Goal: Task Accomplishment & Management: Use online tool/utility

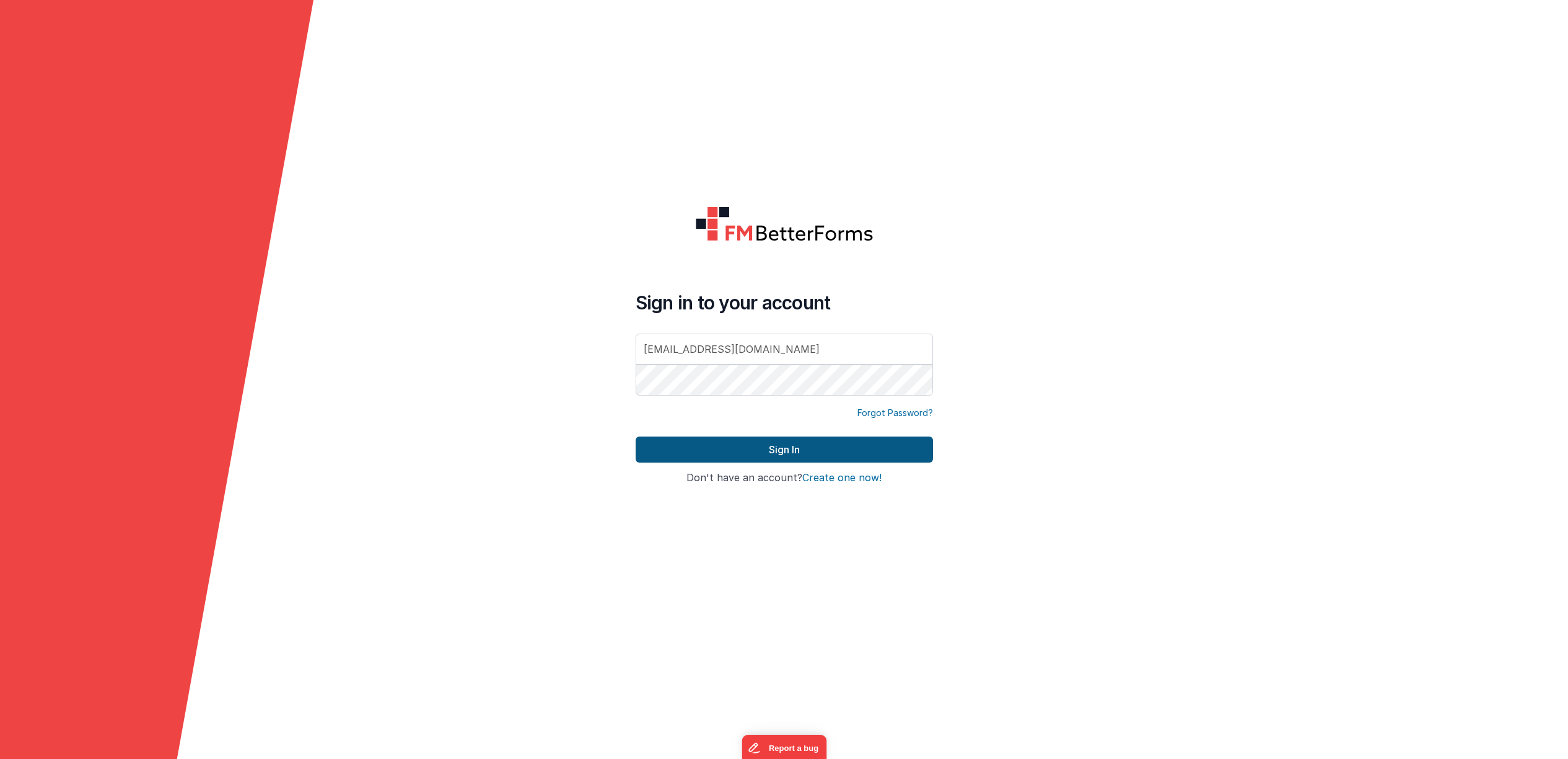
type input "[EMAIL_ADDRESS][DOMAIN_NAME]"
click at [799, 448] on button "Sign In" at bounding box center [785, 449] width 298 height 26
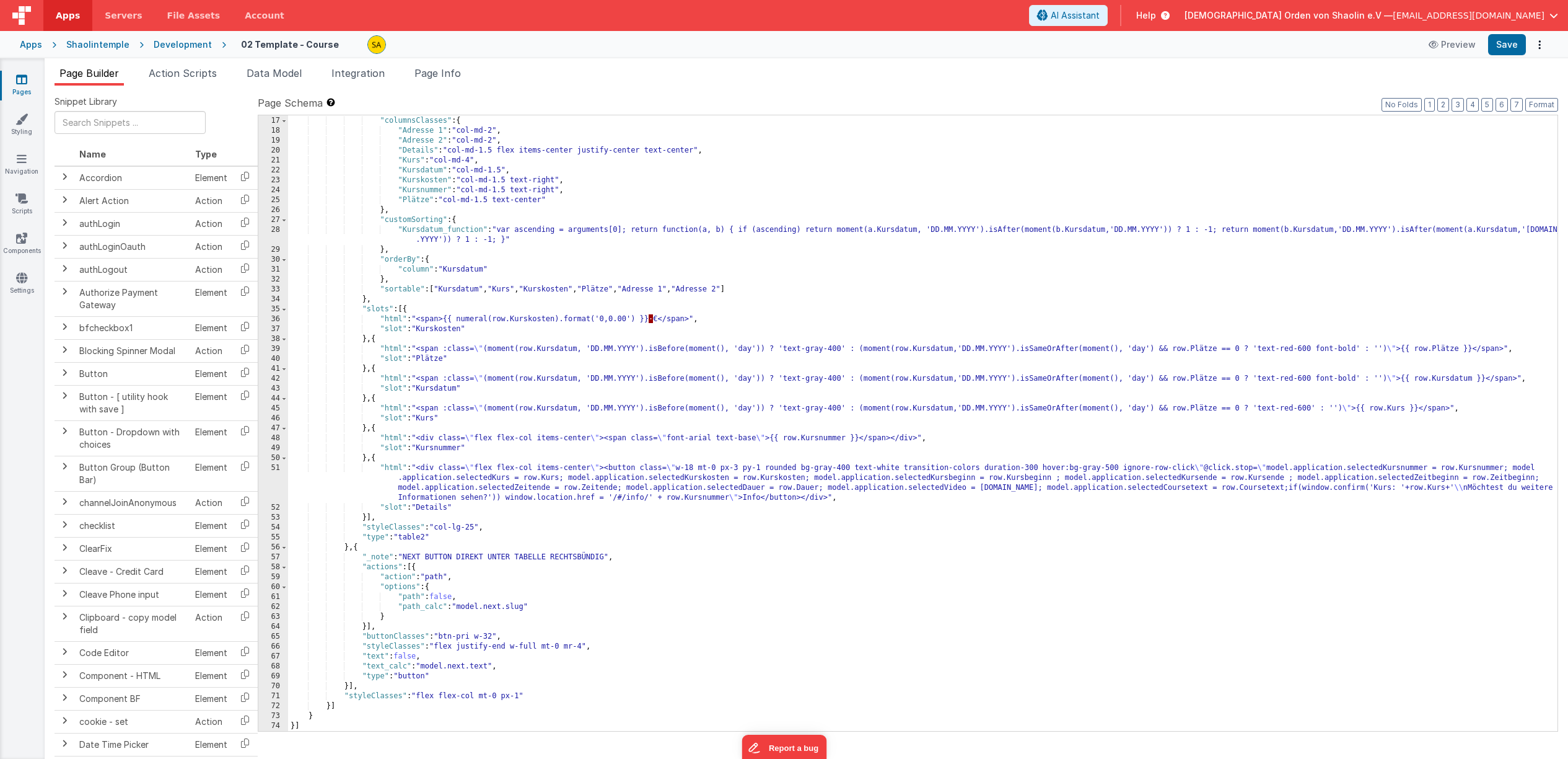
scroll to position [158, 0]
click at [586, 645] on div ""options" : { "columnsClasses" : { "Adresse 1" : "col-md-2" , "Adresse 2" : "co…" at bounding box center [922, 423] width 1269 height 635
click at [1513, 47] on button "Save" at bounding box center [1507, 44] width 38 height 21
click at [598, 648] on div ""options" : { "columnsClasses" : { "Adresse 1" : "col-md-2" , "Adresse 2" : "co…" at bounding box center [922, 423] width 1269 height 635
click at [501, 698] on div ""options" : { "columnsClasses" : { "Adresse 1" : "col-md-2" , "Adresse 2" : "co…" at bounding box center [922, 423] width 1269 height 635
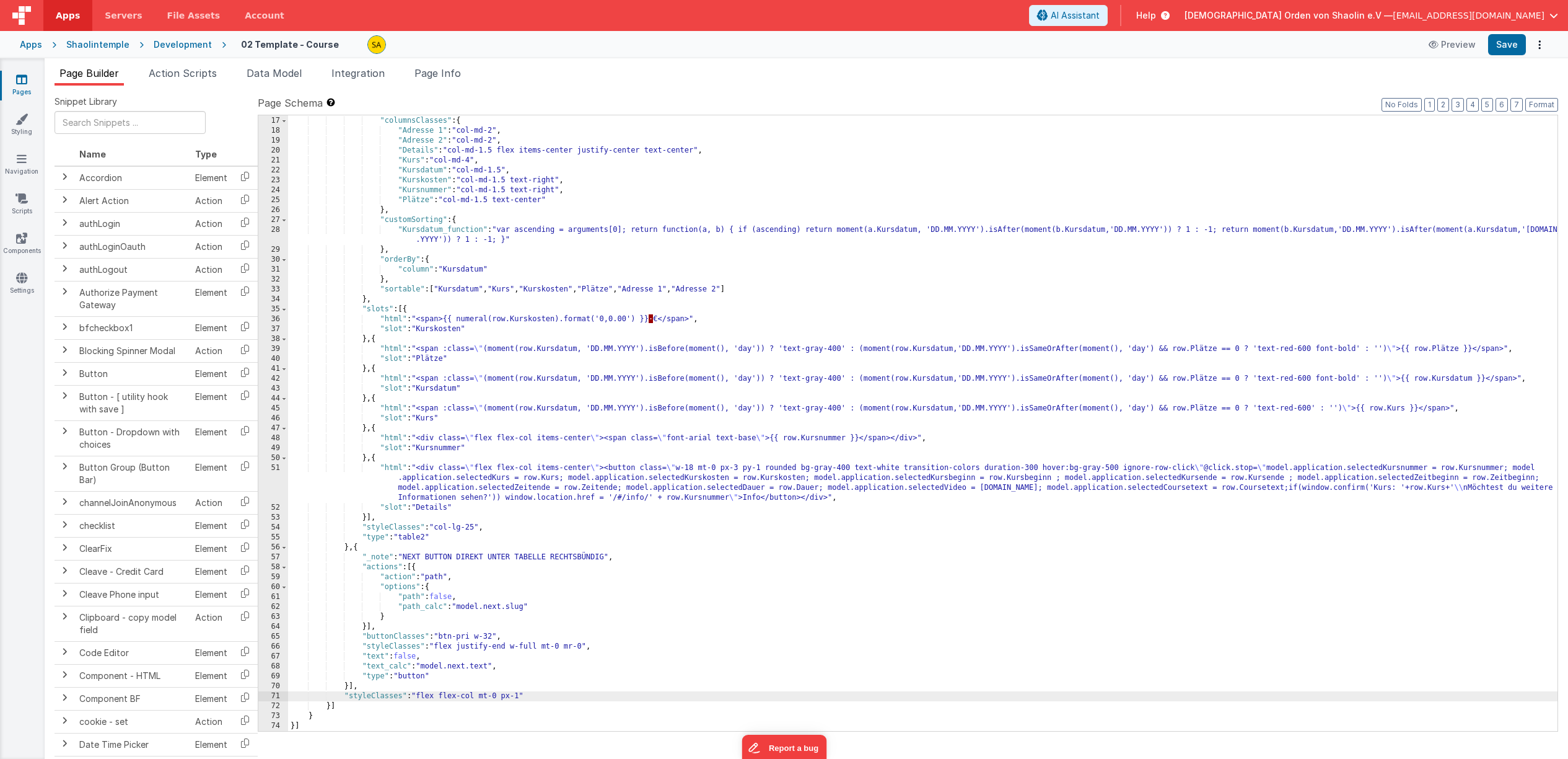
click at [1077, 645] on div ""options" : { "columnsClasses" : { "Adresse 1" : "col-md-2" , "Adresse 2" : "co…" at bounding box center [922, 423] width 1269 height 635
click at [1100, 20] on span "AI Assistant" at bounding box center [1075, 15] width 49 height 13
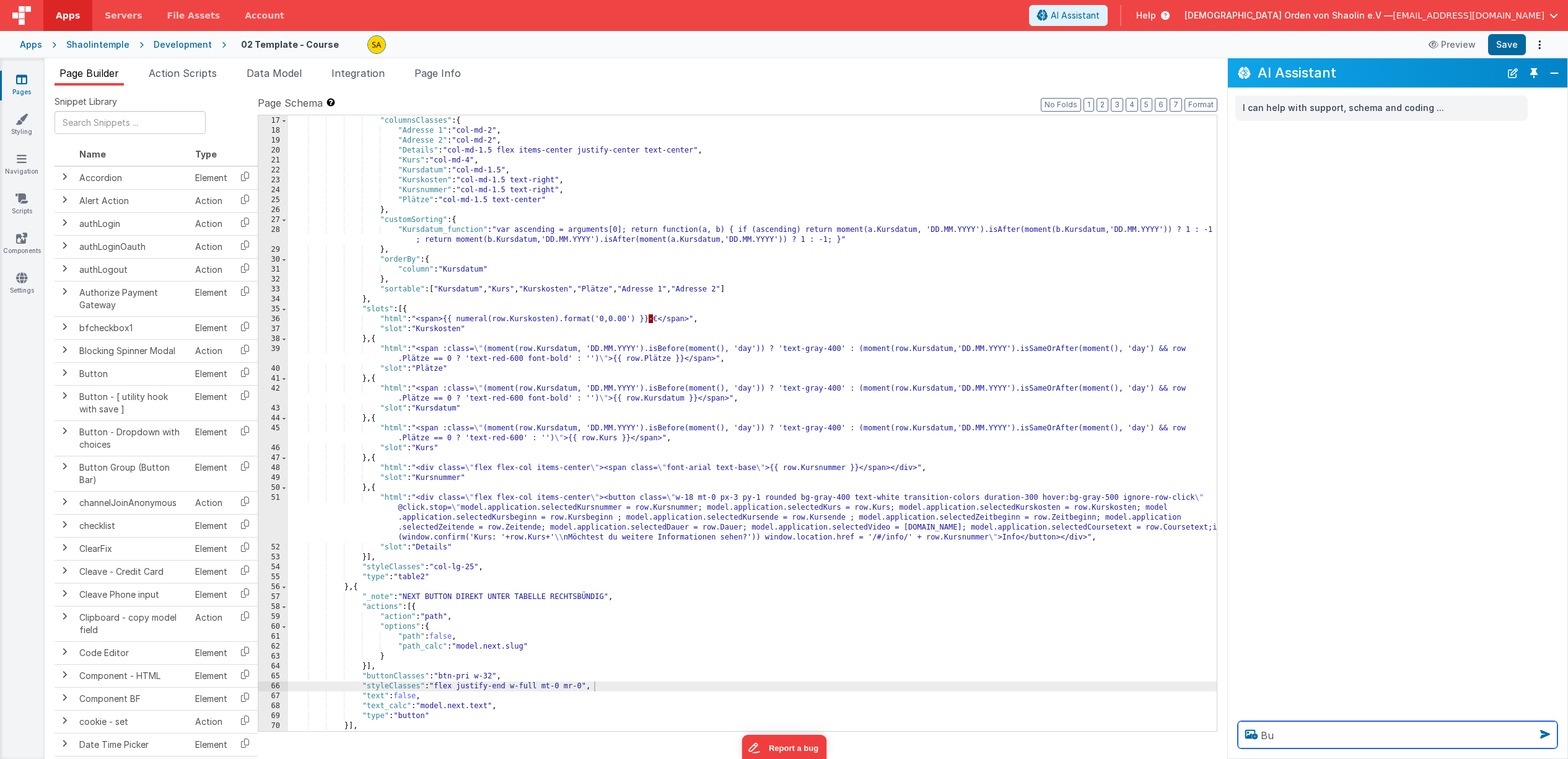
type textarea "B"
type textarea "Wie kann ich den [PERSON_NAME] weiter nach rechts verschieben?"
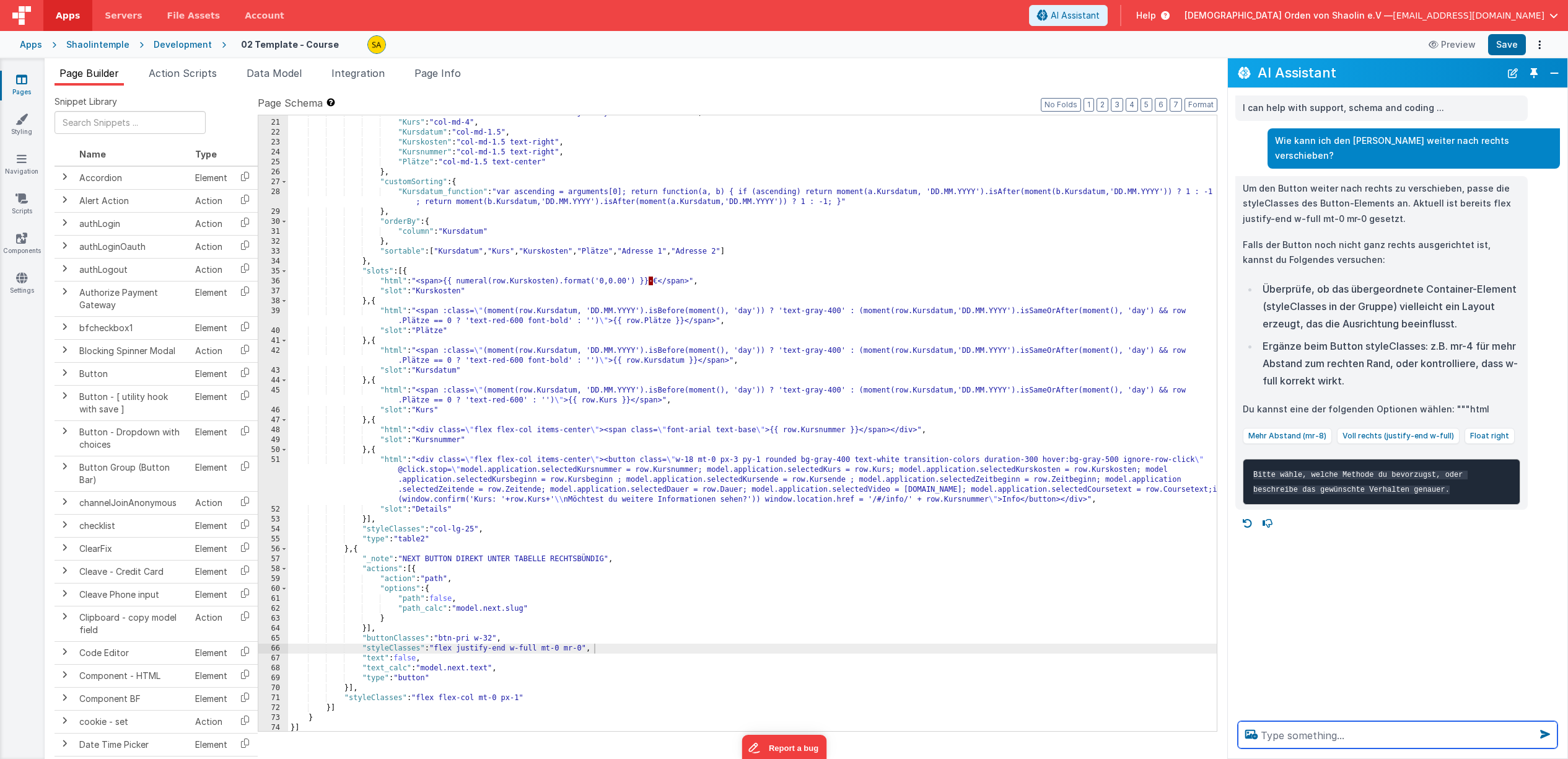
scroll to position [194, 0]
click at [353, 690] on div ""Details" : "col-md-1.5 flex items-center justify-center text-center" , "Kurs" …" at bounding box center [752, 426] width 929 height 635
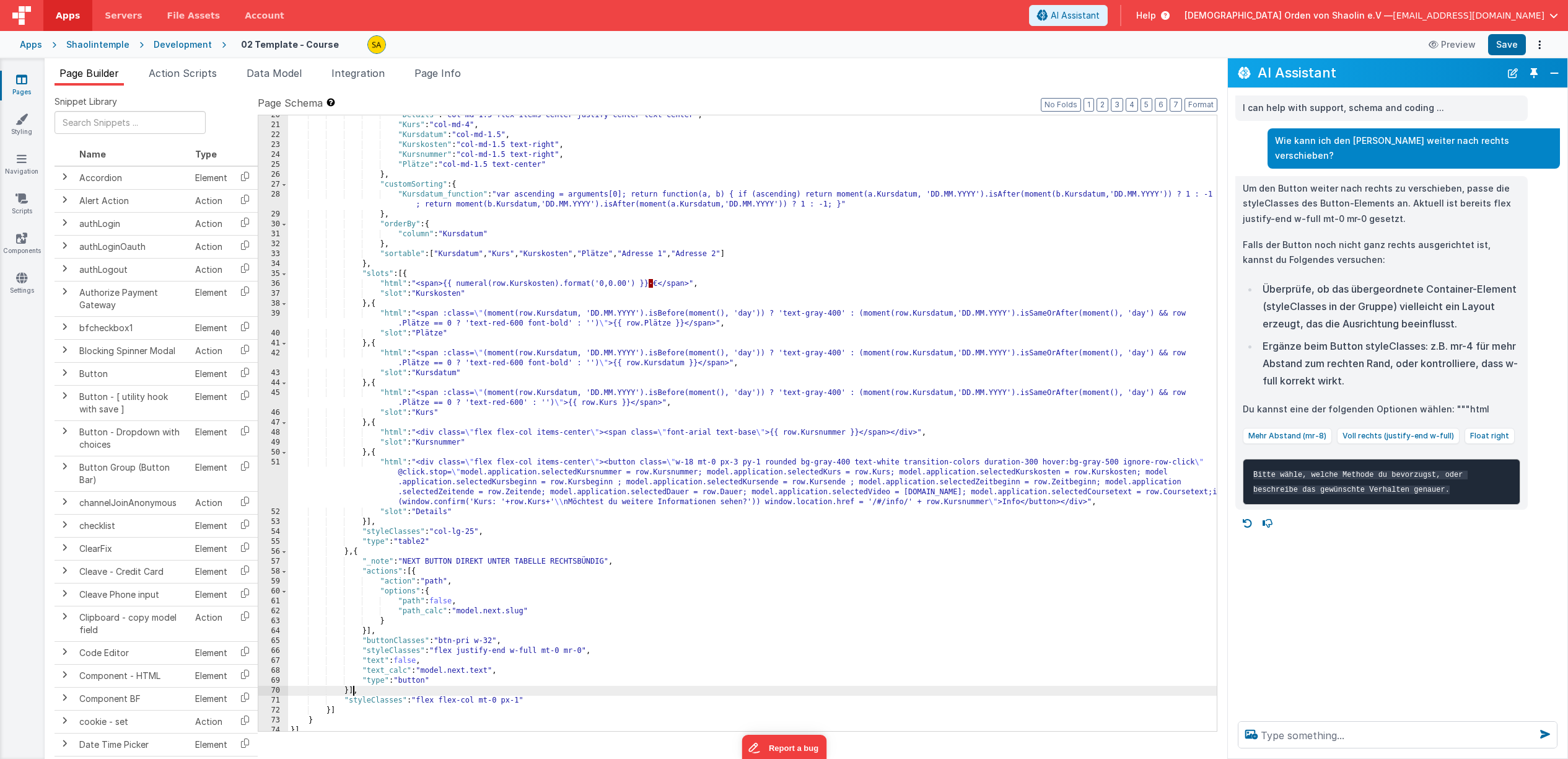
scroll to position [193, 0]
click at [768, 598] on div ""Details" : "col-md-1.5 flex items-center justify-center text-center" , "Kurs" …" at bounding box center [752, 427] width 929 height 635
click at [414, 686] on div ""Details" : "col-md-1.5 flex items-center justify-center text-center" , "Kurs" …" at bounding box center [752, 427] width 929 height 635
click at [353, 689] on div ""Details" : "col-md-1.5 flex items-center justify-center text-center" , "Kurs" …" at bounding box center [752, 427] width 929 height 635
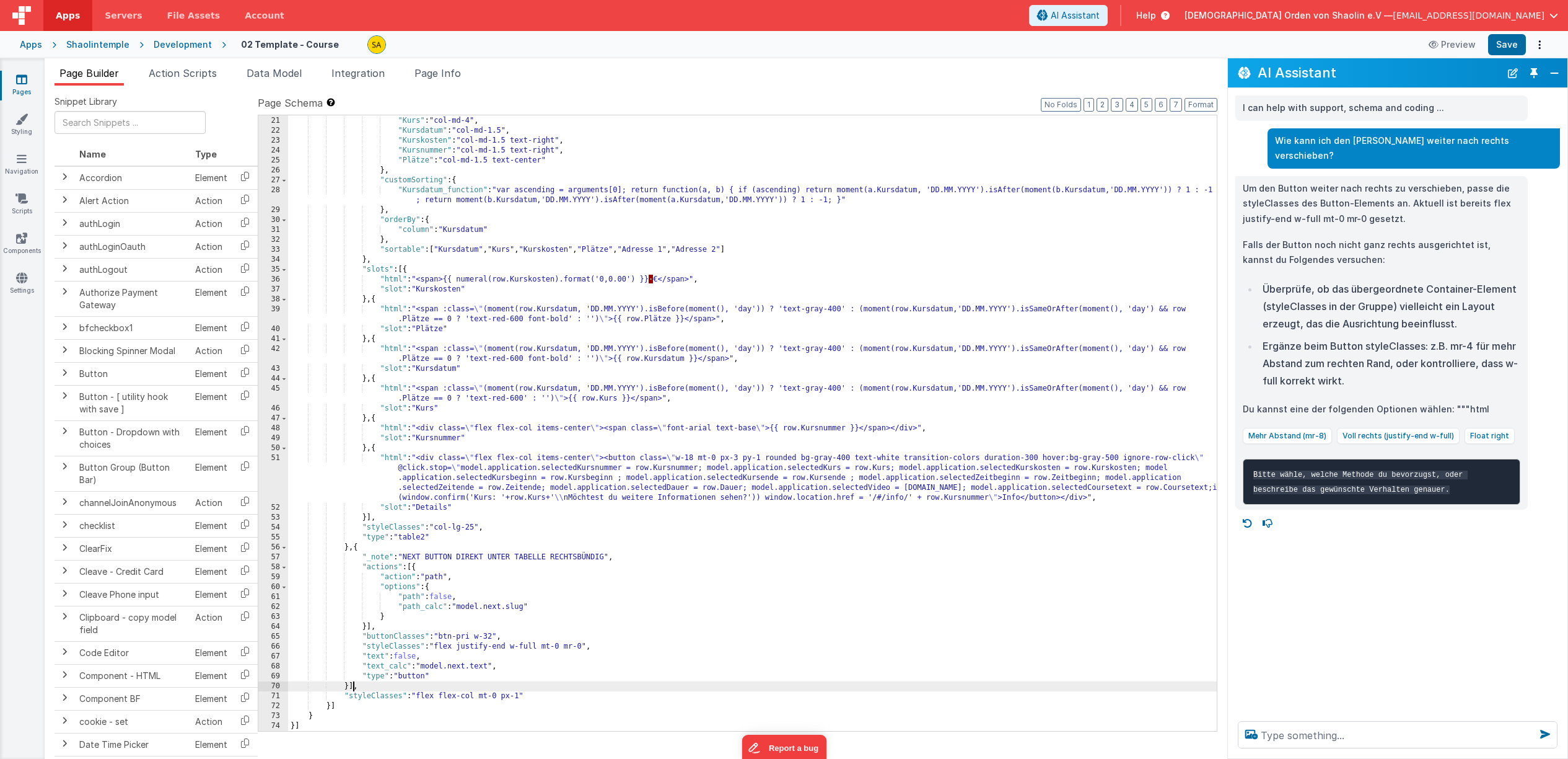
scroll to position [197, 0]
click at [645, 673] on div ""Details" : "col-md-1.5 flex items-center justify-center text-center" , "Kurs" …" at bounding box center [752, 423] width 929 height 635
click at [1321, 733] on textarea at bounding box center [1398, 734] width 320 height 27
type textarea "button soll rechtsbündig mit der Tabelle abschließen"
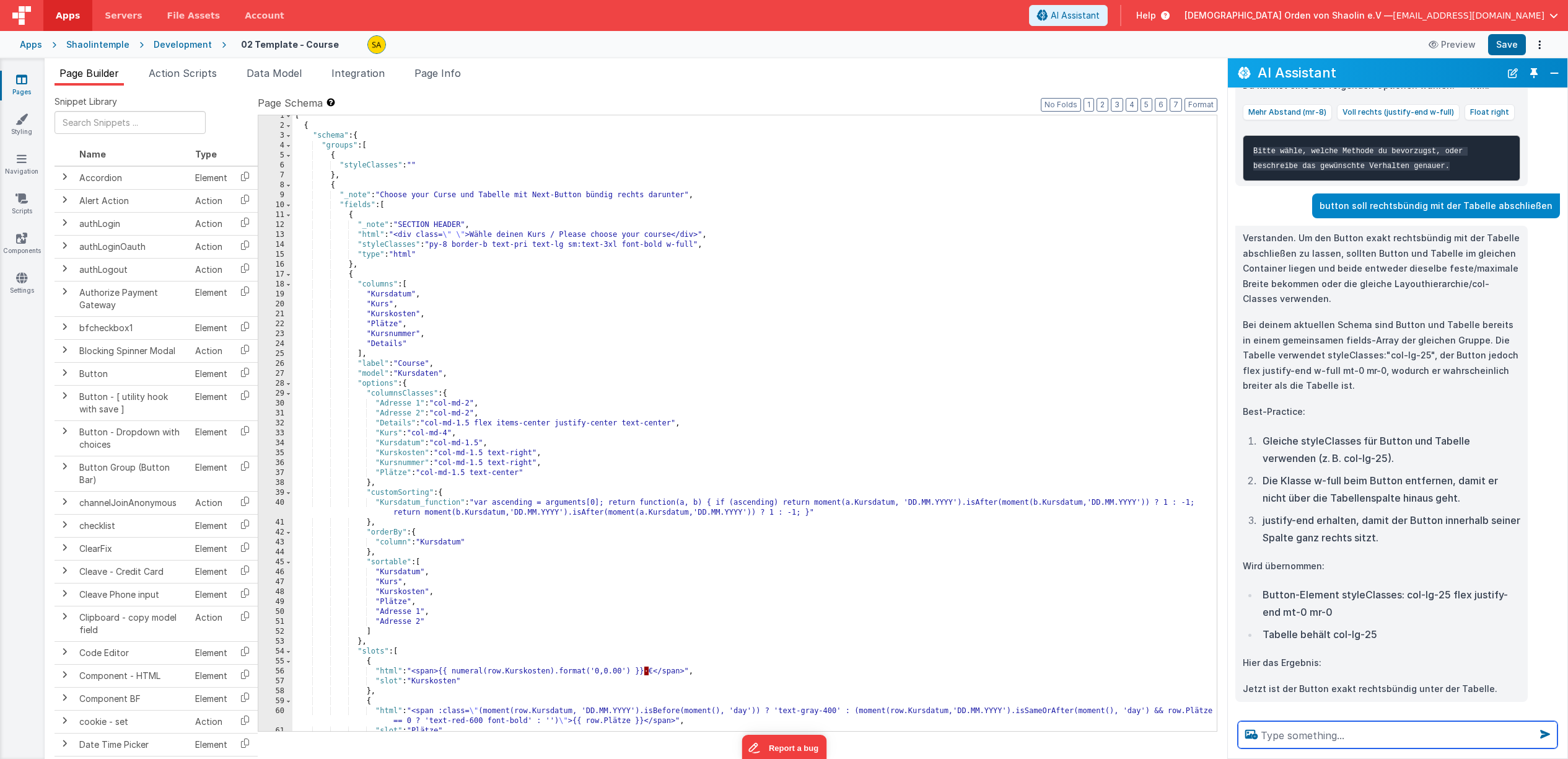
scroll to position [3, 0]
click at [1021, 366] on div "[ { "schema" : { "groups" : [ { "styleClasses" : "" } , { "_note" : "Choose you…" at bounding box center [755, 428] width 924 height 635
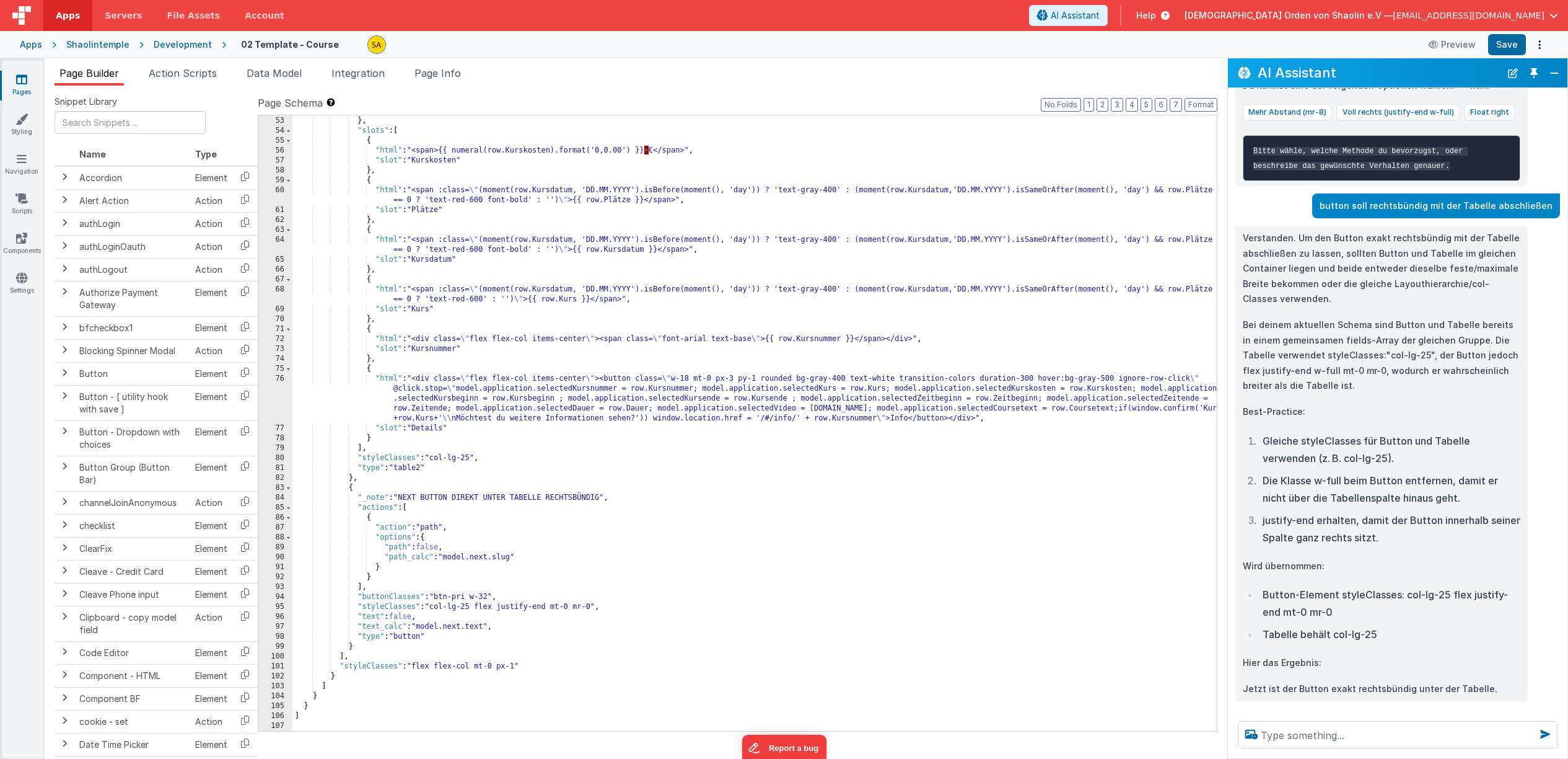
scroll to position [525, 0]
click at [1529, 46] on div "Preview Save" at bounding box center [1484, 44] width 127 height 21
click at [1521, 47] on button "Save" at bounding box center [1507, 44] width 38 height 21
click at [574, 608] on div "] } , "slots" : [ { "html" : "<span>{{ numeral(row.Kurskosten).format('0,0.00')…" at bounding box center [755, 423] width 924 height 635
click at [1502, 42] on button "Save" at bounding box center [1507, 44] width 38 height 21
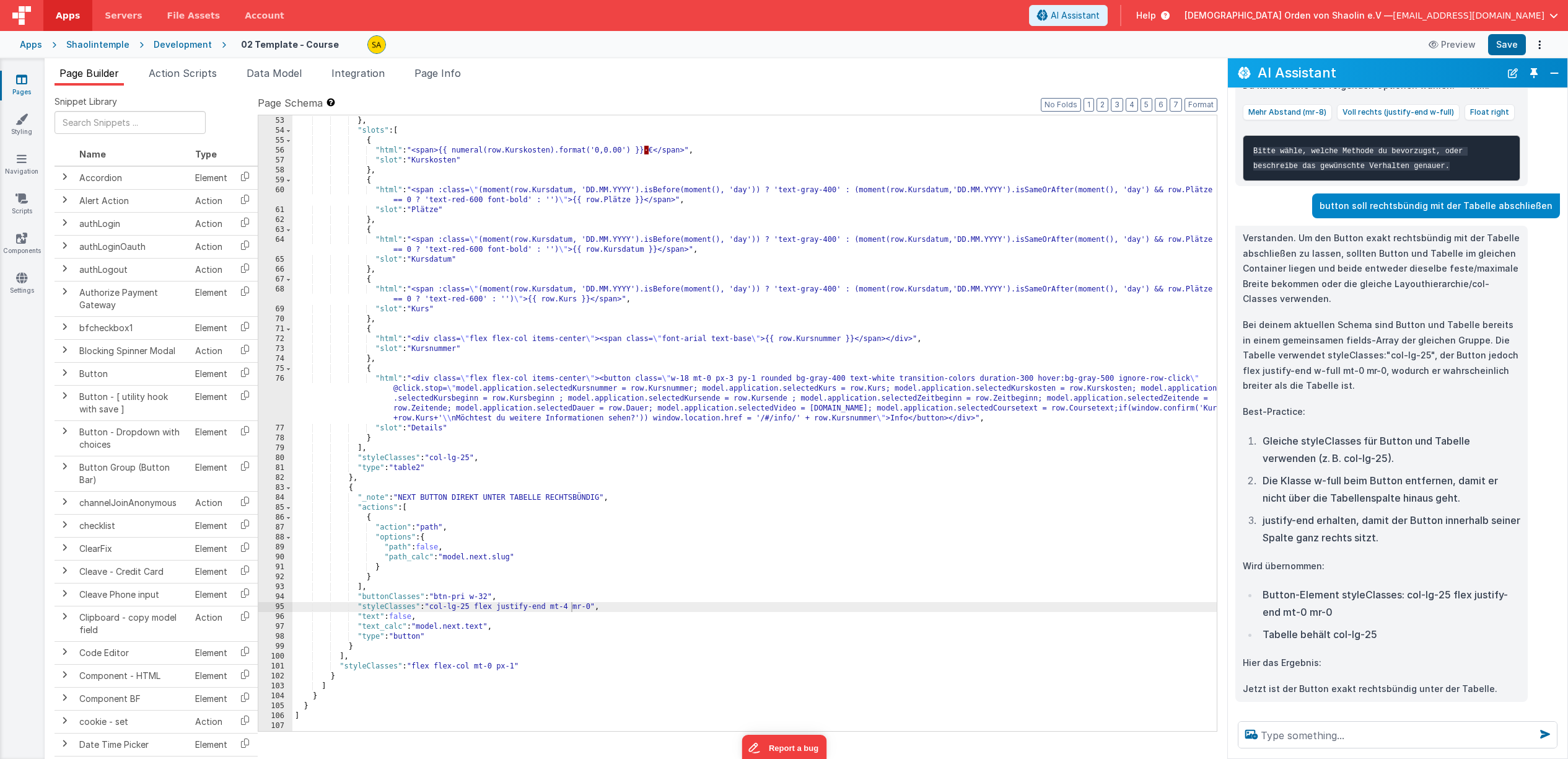
click at [572, 605] on div "] } , "slots" : [ { "html" : "<span>{{ numeral(row.Kurskosten).format('0,0.00')…" at bounding box center [755, 423] width 924 height 635
click at [1497, 44] on button "Save" at bounding box center [1507, 44] width 38 height 21
click at [1307, 736] on textarea at bounding box center [1398, 734] width 320 height 27
type textarea "next button ist immer noch nicht rechtsbündig"
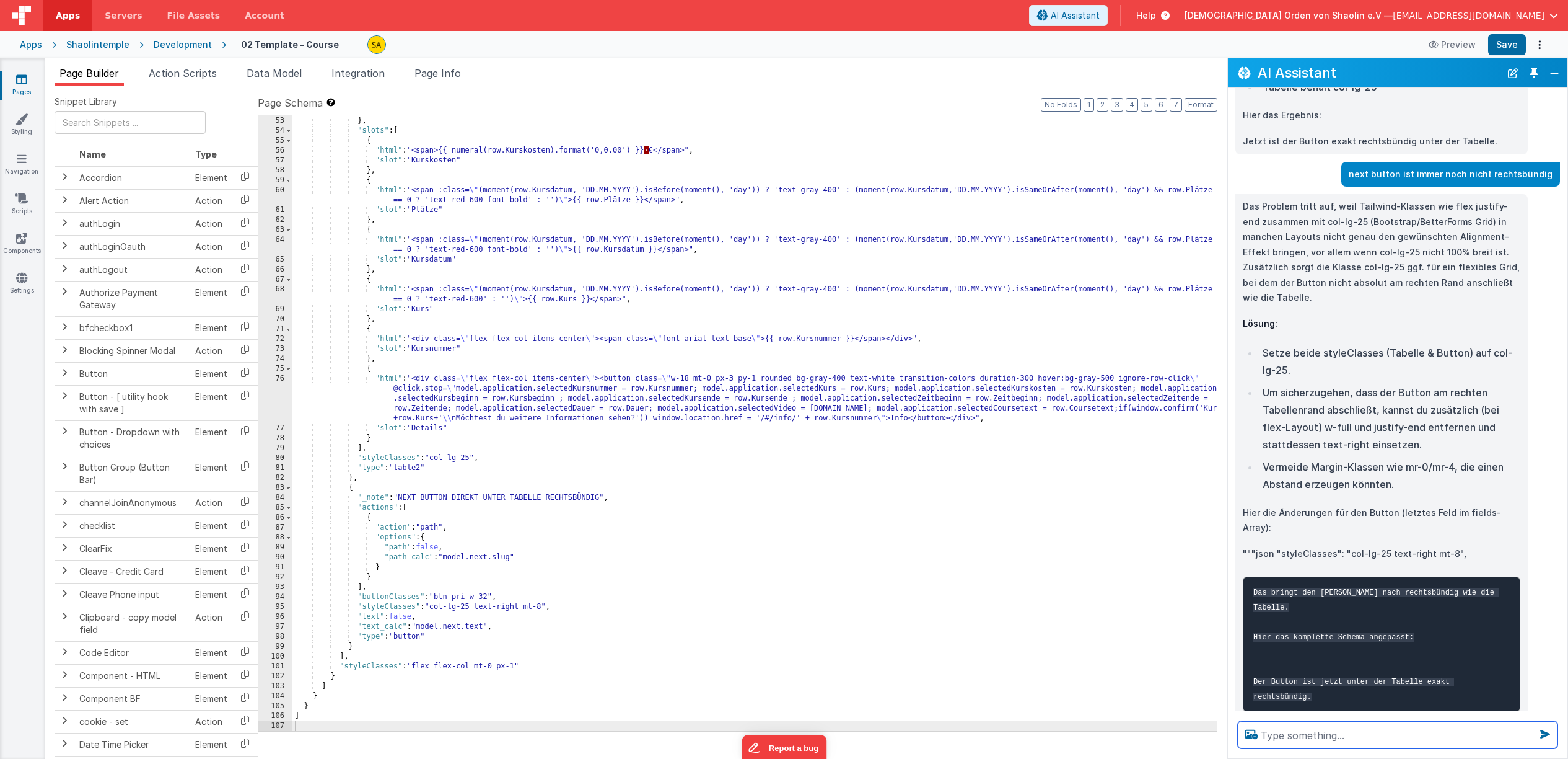
scroll to position [524, 0]
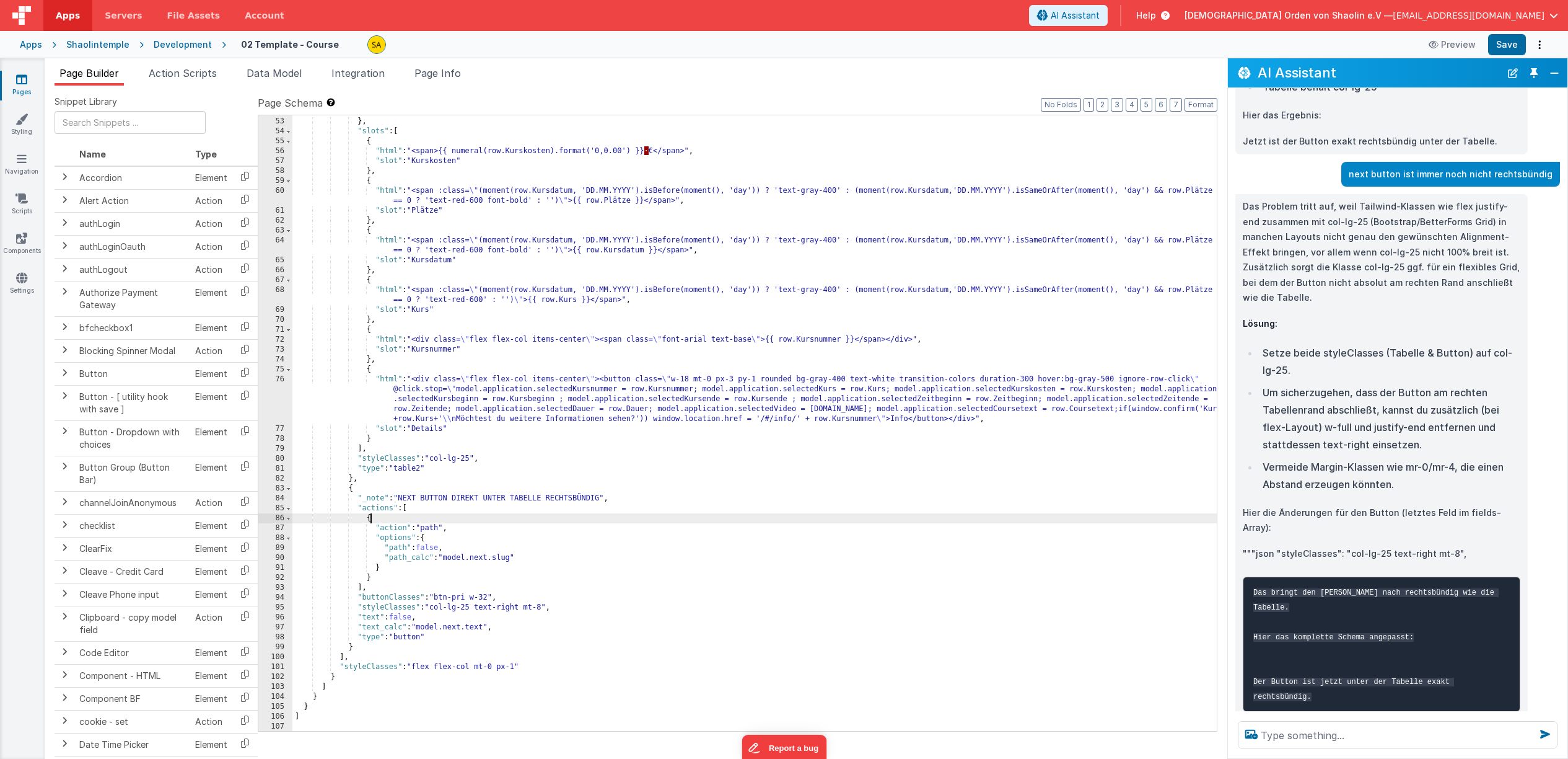
click at [816, 523] on div "] } , "slots" : [ { "html" : "<span>{{ numeral(row.Kurskosten).format('0,0.00')…" at bounding box center [755, 423] width 924 height 635
click at [1520, 47] on button "Save" at bounding box center [1507, 44] width 38 height 21
click at [1509, 46] on button "Save" at bounding box center [1507, 44] width 38 height 21
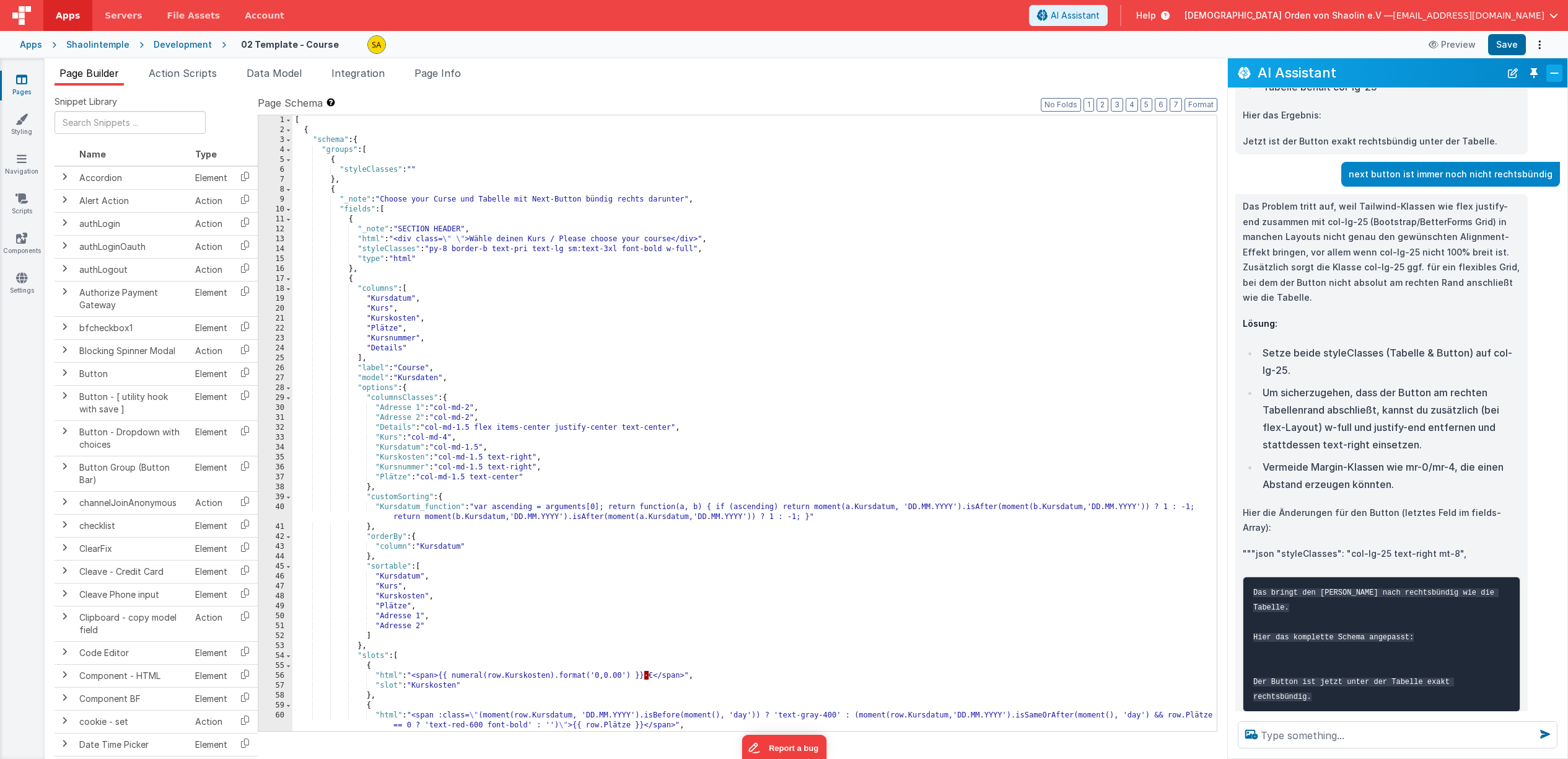
scroll to position [1, 0]
drag, startPoint x: 429, startPoint y: 426, endPoint x: 476, endPoint y: 427, distance: 47.0
click at [476, 427] on div "[ { "schema" : { "groups" : [ { "styleClasses" : "" } , { "_note" : "Choose you…" at bounding box center [755, 432] width 924 height 635
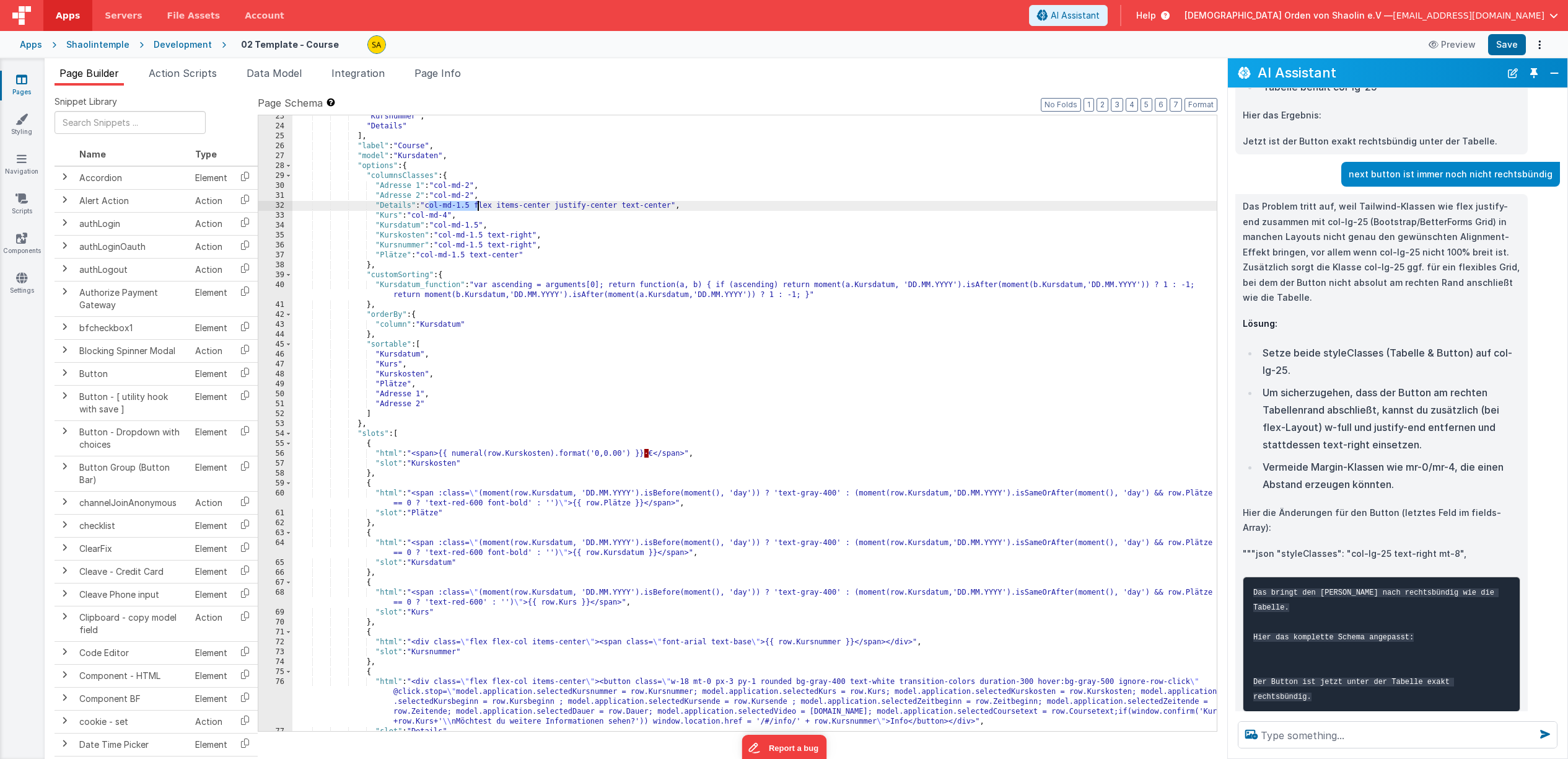
scroll to position [502, 0]
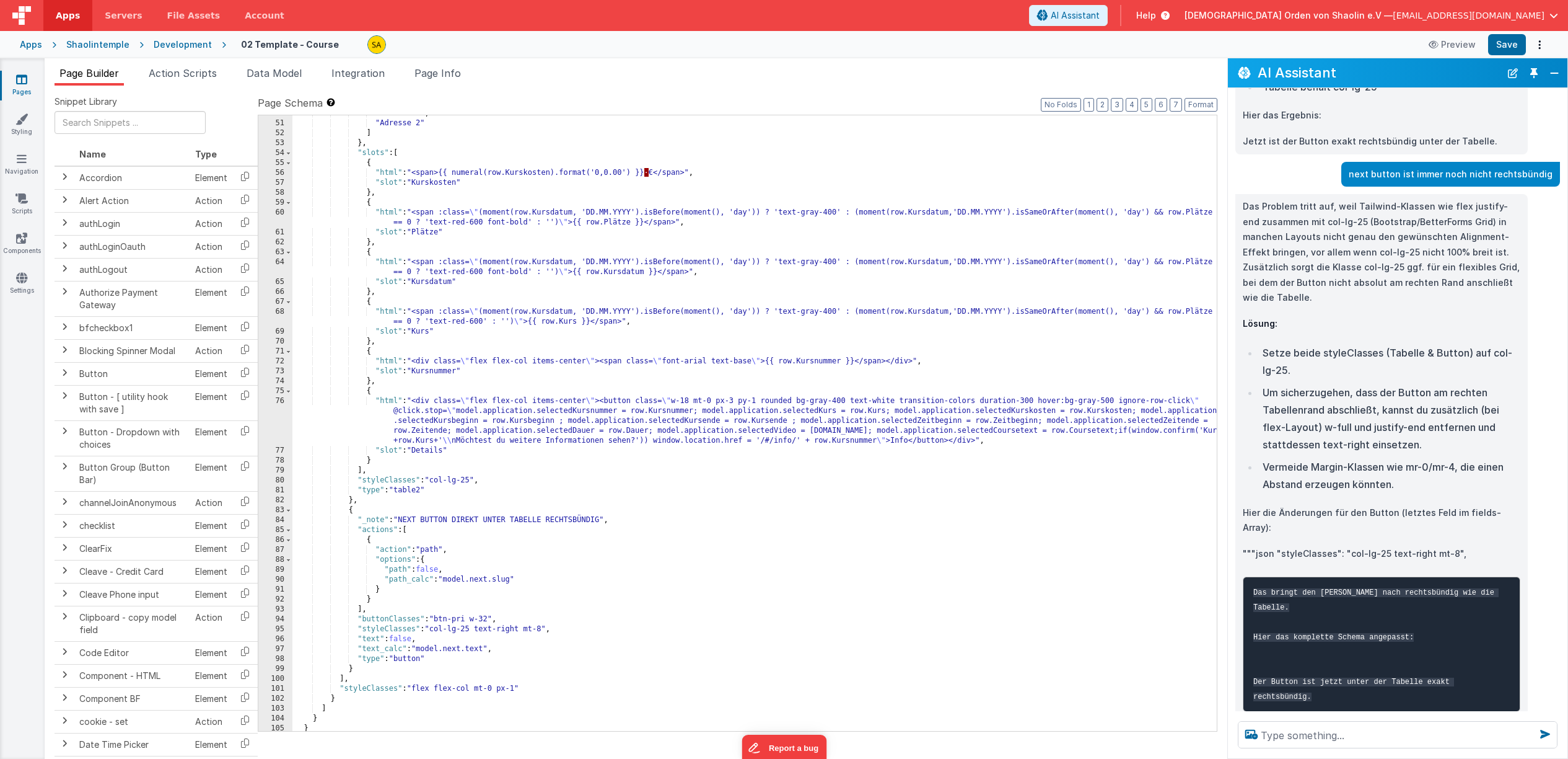
click at [448, 631] on div ""Adresse 1" , "Adresse 2" ] } , "slots" : [ { "html" : "<span>{{ numeral(row.Ku…" at bounding box center [755, 425] width 924 height 635
drag, startPoint x: 465, startPoint y: 631, endPoint x: 469, endPoint y: 641, distance: 10.8
click at [465, 631] on div ""Adresse 1" , "Adresse 2" ] } , "slots" : [ { "html" : "<span>{{ numeral(row.Ku…" at bounding box center [755, 425] width 924 height 635
drag, startPoint x: 460, startPoint y: 631, endPoint x: 471, endPoint y: 646, distance: 18.6
click at [460, 631] on div ""Adresse 1" , "Adresse 2" ] } , "slots" : [ { "html" : "<span>{{ numeral(row.Ku…" at bounding box center [755, 425] width 924 height 635
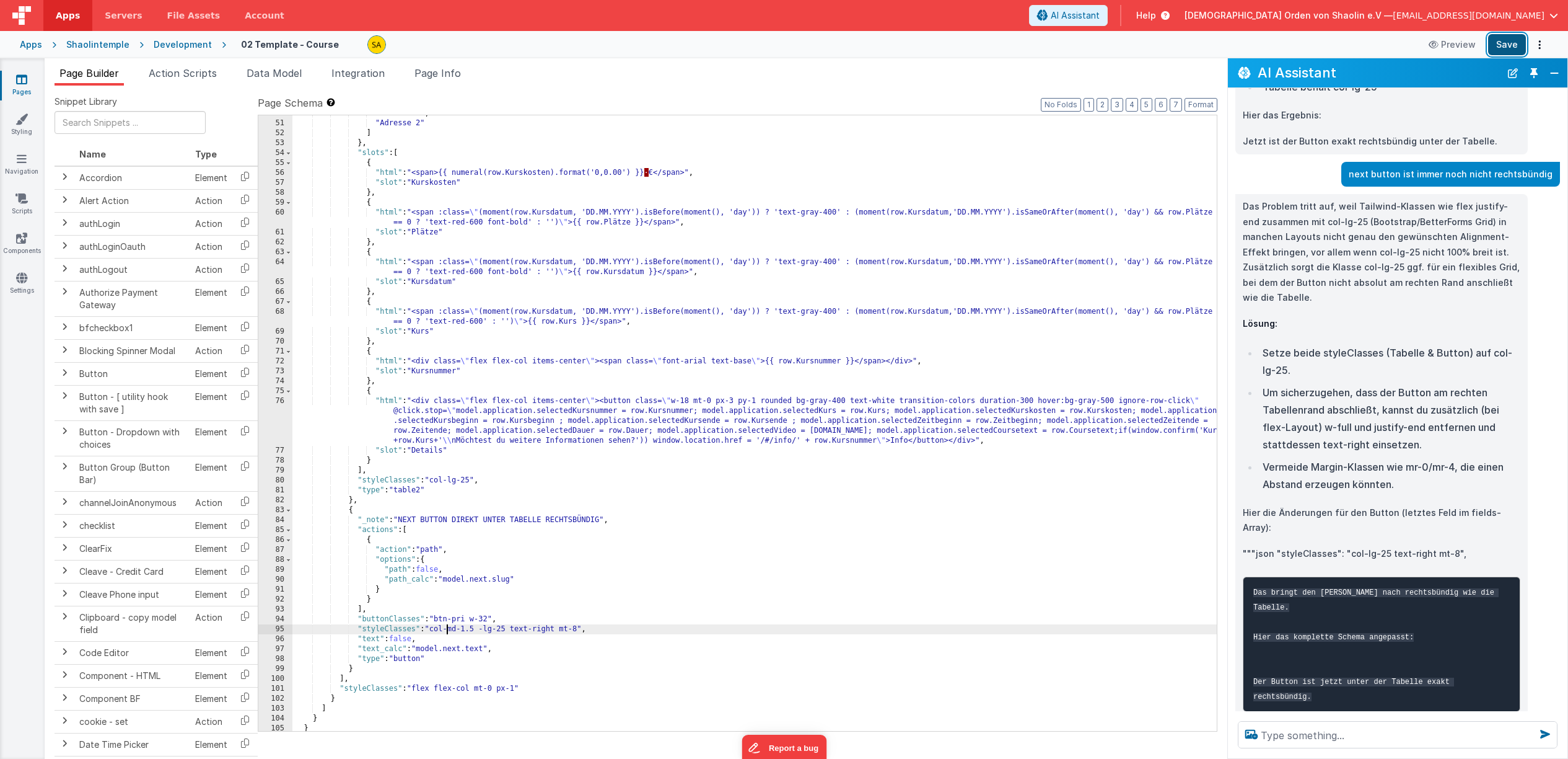
click at [1511, 44] on button "Save" at bounding box center [1507, 44] width 38 height 21
click at [482, 631] on div ""Adresse 1" , "Adresse 2" ] } , "slots" : [ { "html" : "<span>{{ numeral(row.Ku…" at bounding box center [755, 425] width 924 height 635
click at [1504, 43] on button "Save" at bounding box center [1507, 44] width 38 height 21
click at [1321, 738] on textarea at bounding box center [1398, 734] width 320 height 27
type textarea "button weiter nach rechts bewegen"
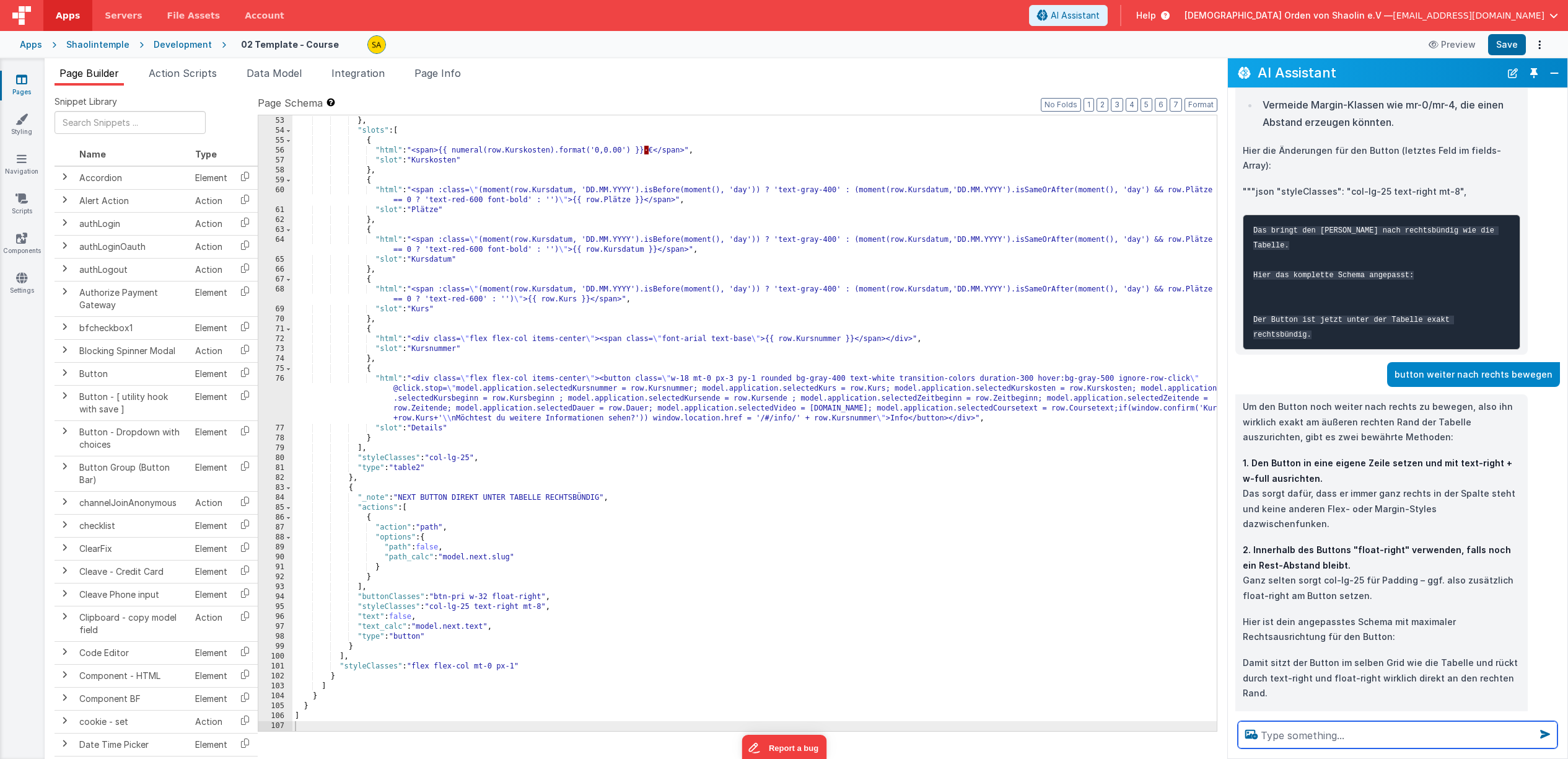
scroll to position [1234, 0]
click at [1514, 44] on button "Save" at bounding box center [1507, 44] width 38 height 21
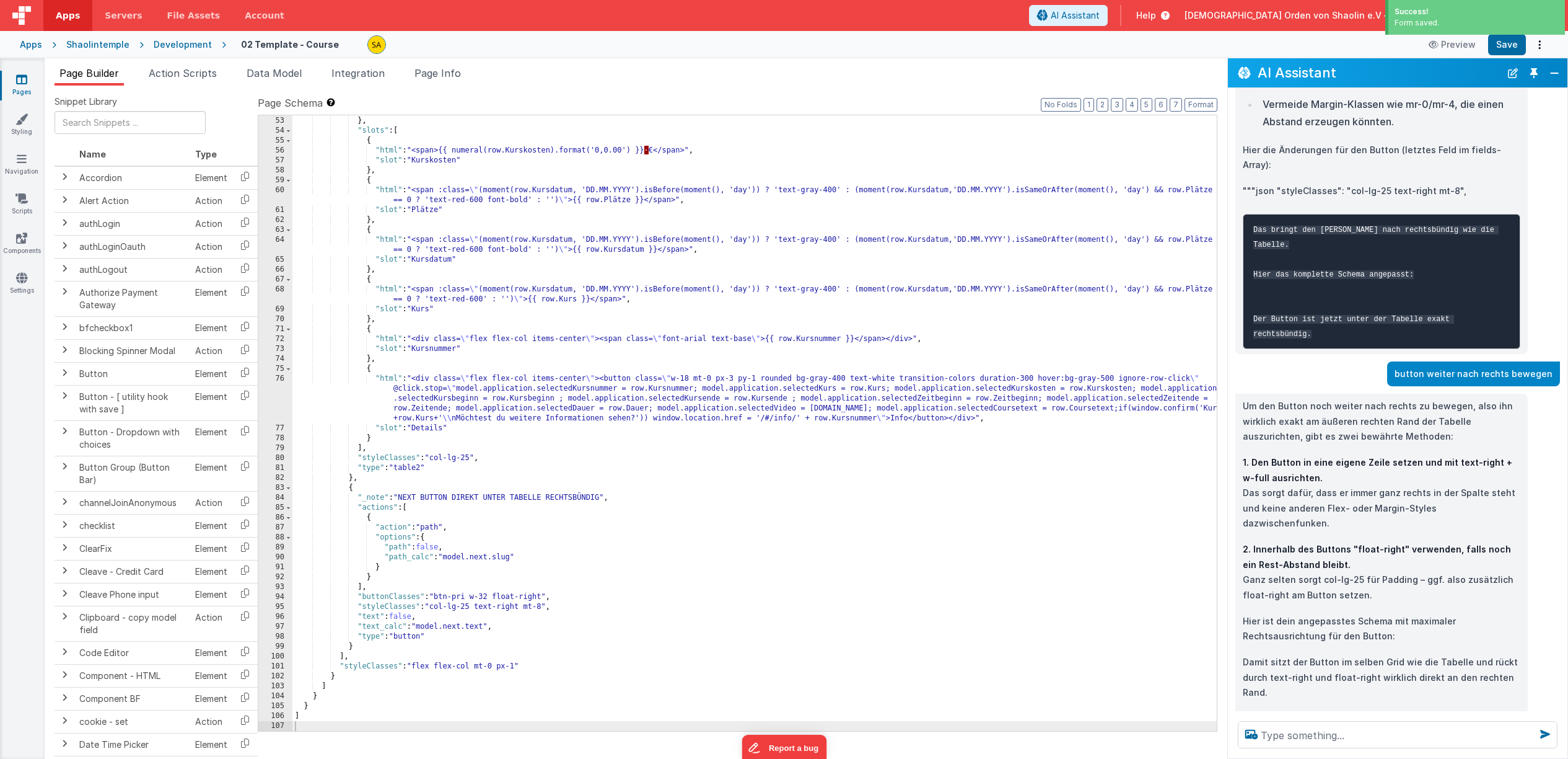
scroll to position [1232, 0]
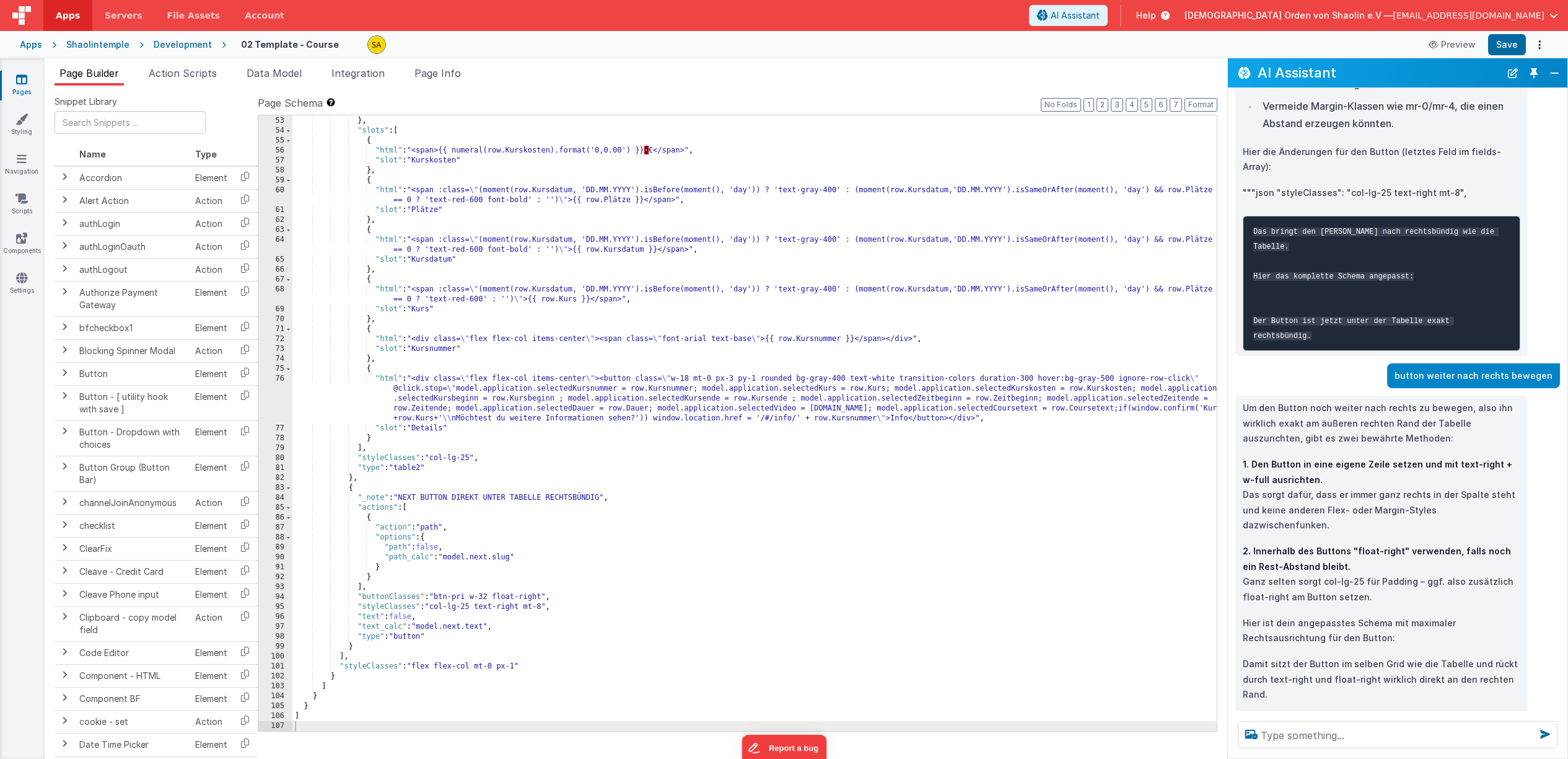
click at [19, 81] on icon at bounding box center [22, 79] width 12 height 13
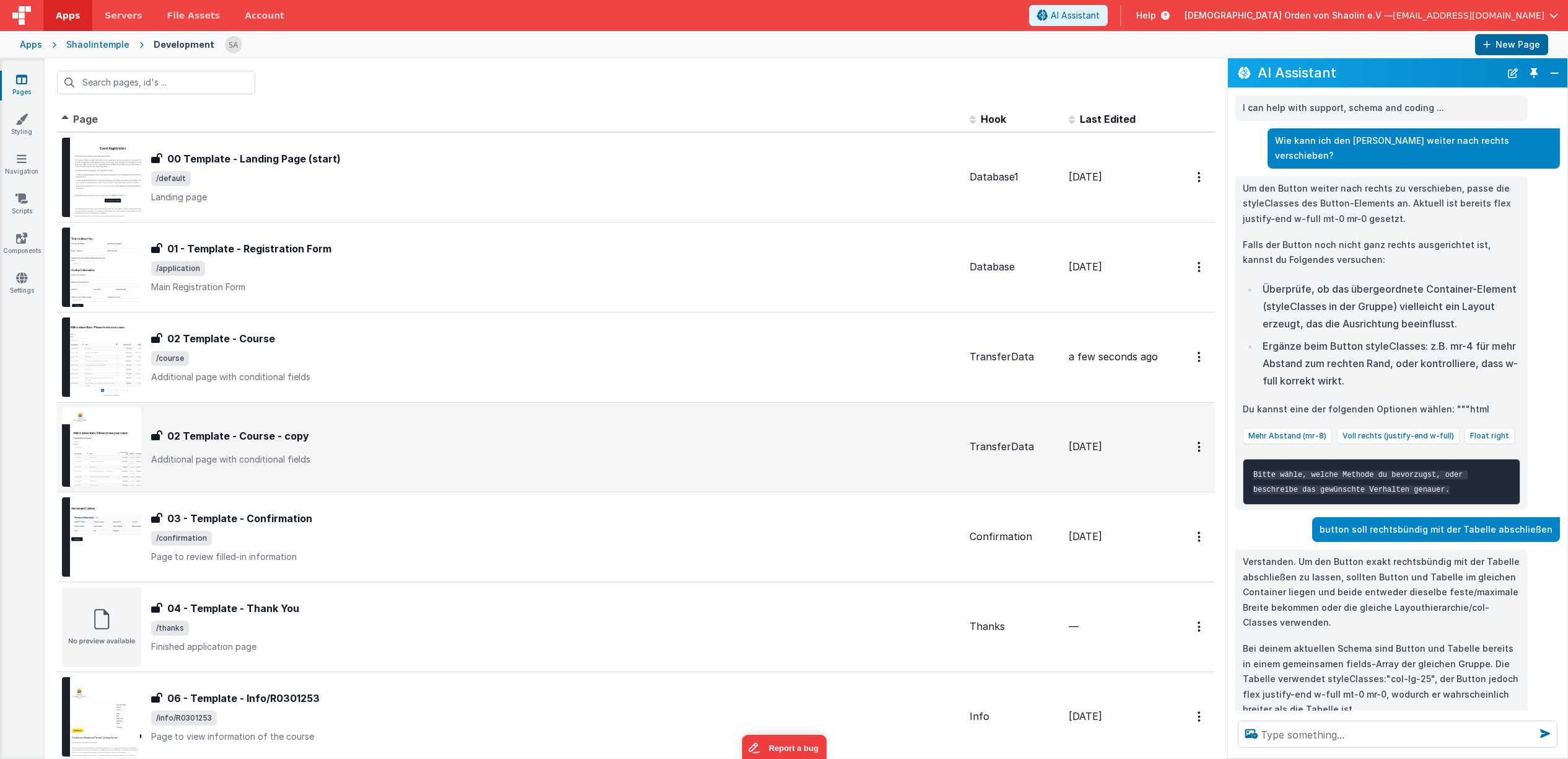
click at [291, 453] on p "Additional page with conditional fields" at bounding box center [555, 459] width 808 height 13
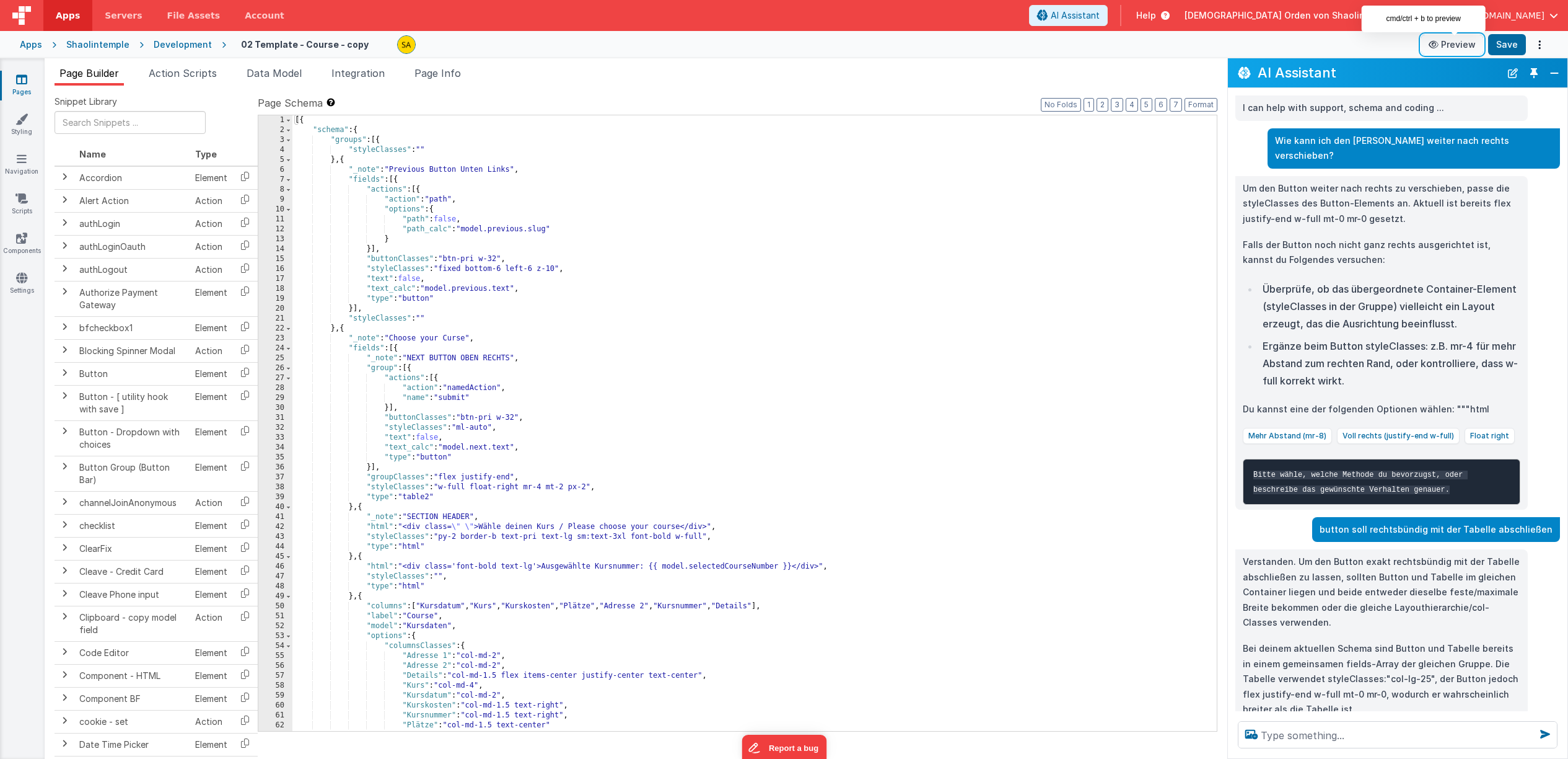
click at [1454, 43] on button "Preview" at bounding box center [1452, 44] width 62 height 20
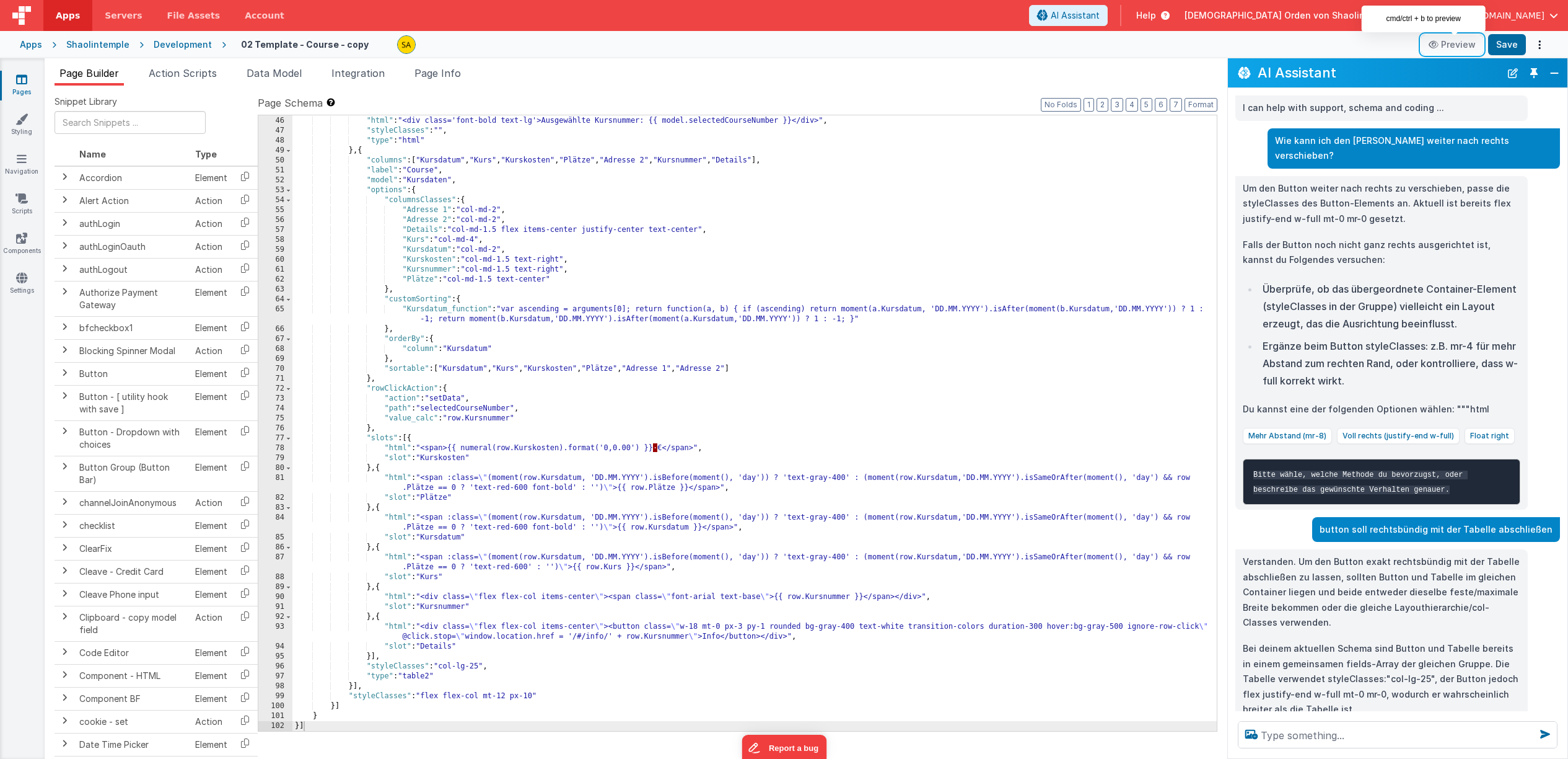
scroll to position [1, 0]
click at [20, 82] on icon at bounding box center [22, 79] width 12 height 13
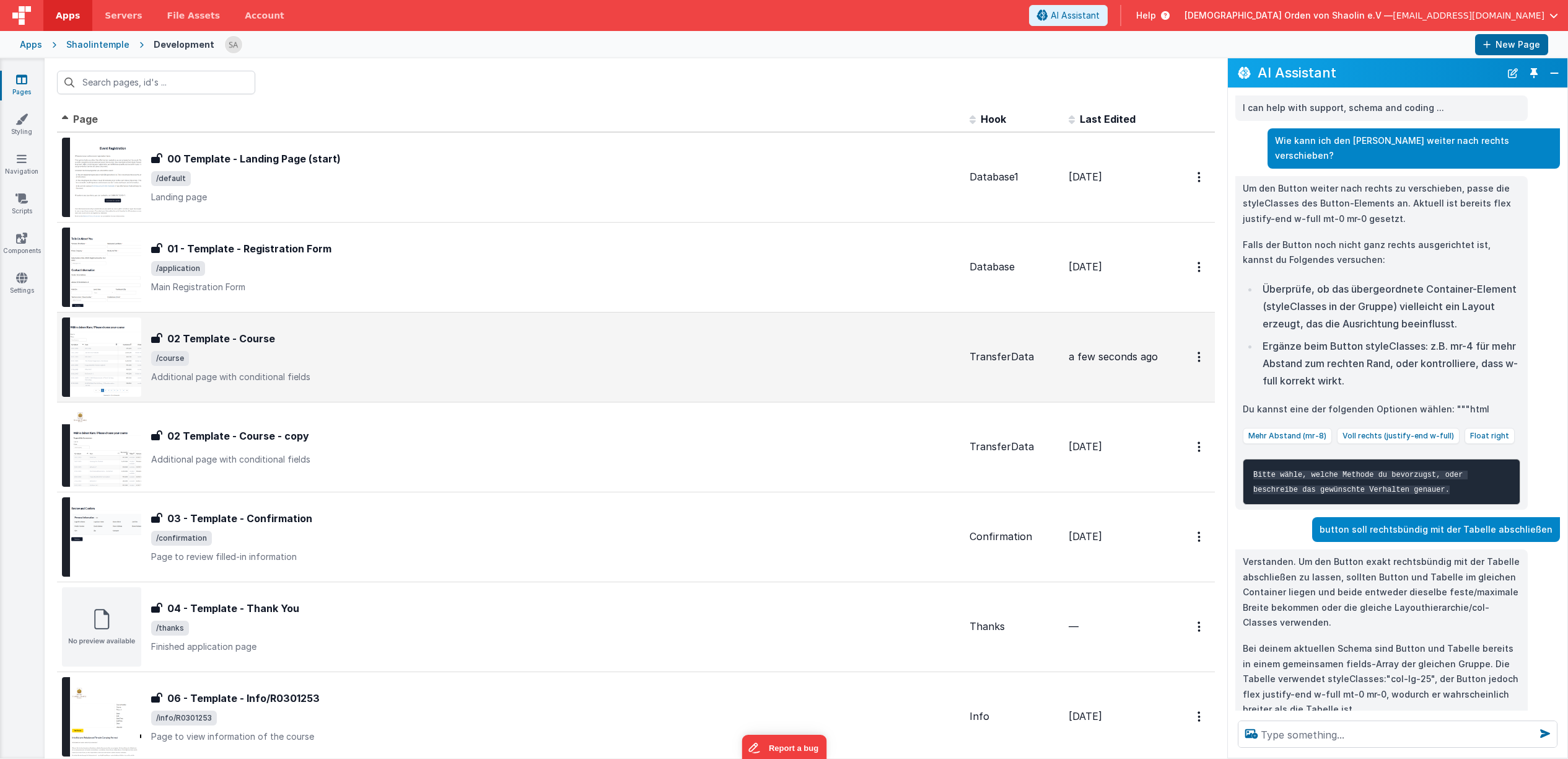
click at [370, 369] on div "02 Template - Course 02 Template - Course /course Additional page with conditio…" at bounding box center [555, 357] width 808 height 52
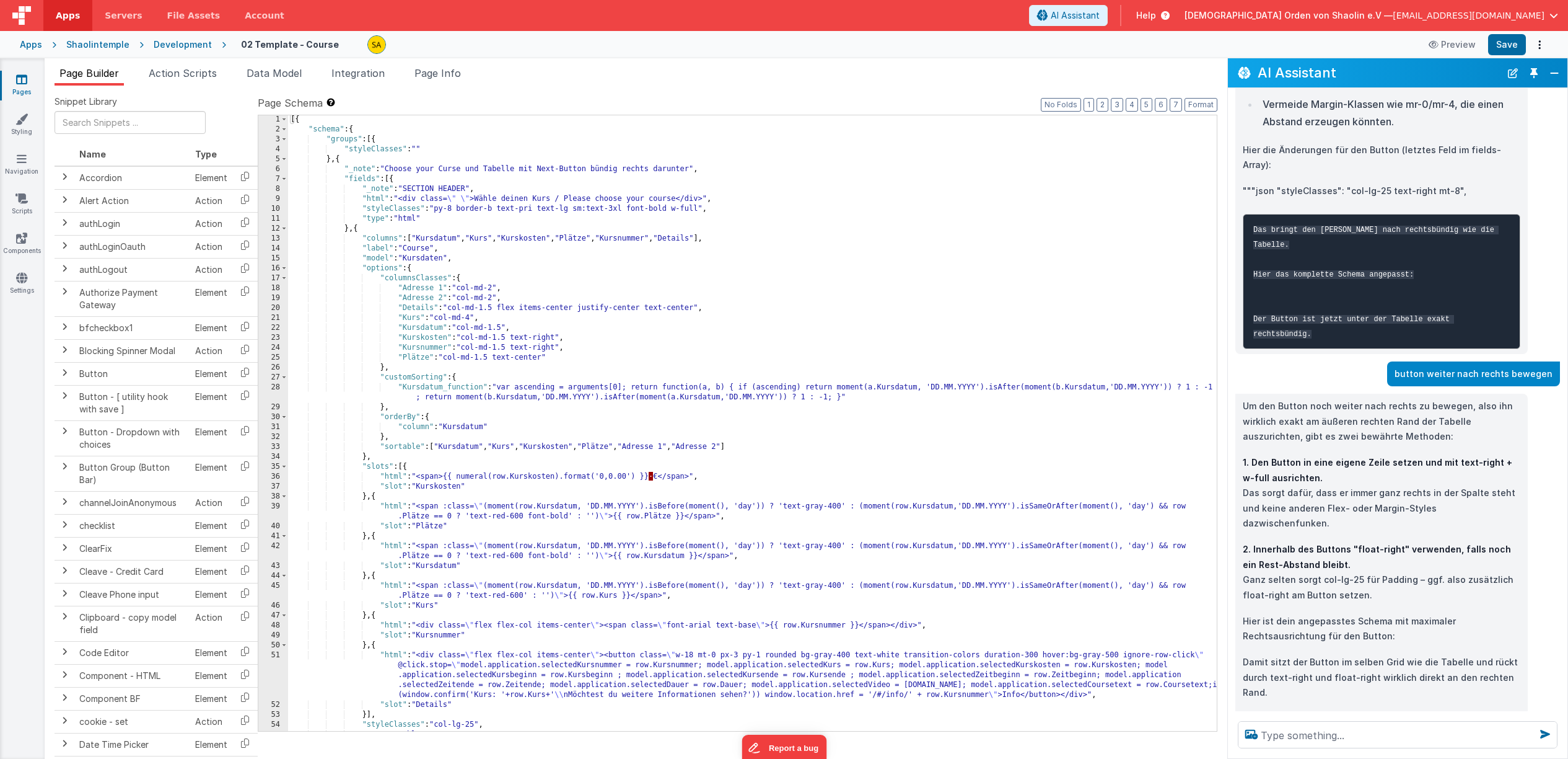
scroll to position [1, 0]
click at [1150, 620] on div "[{ "schema" : { "groups" : [{ "styleClasses" : "" } , { "_note" : "Choose your …" at bounding box center [752, 432] width 929 height 635
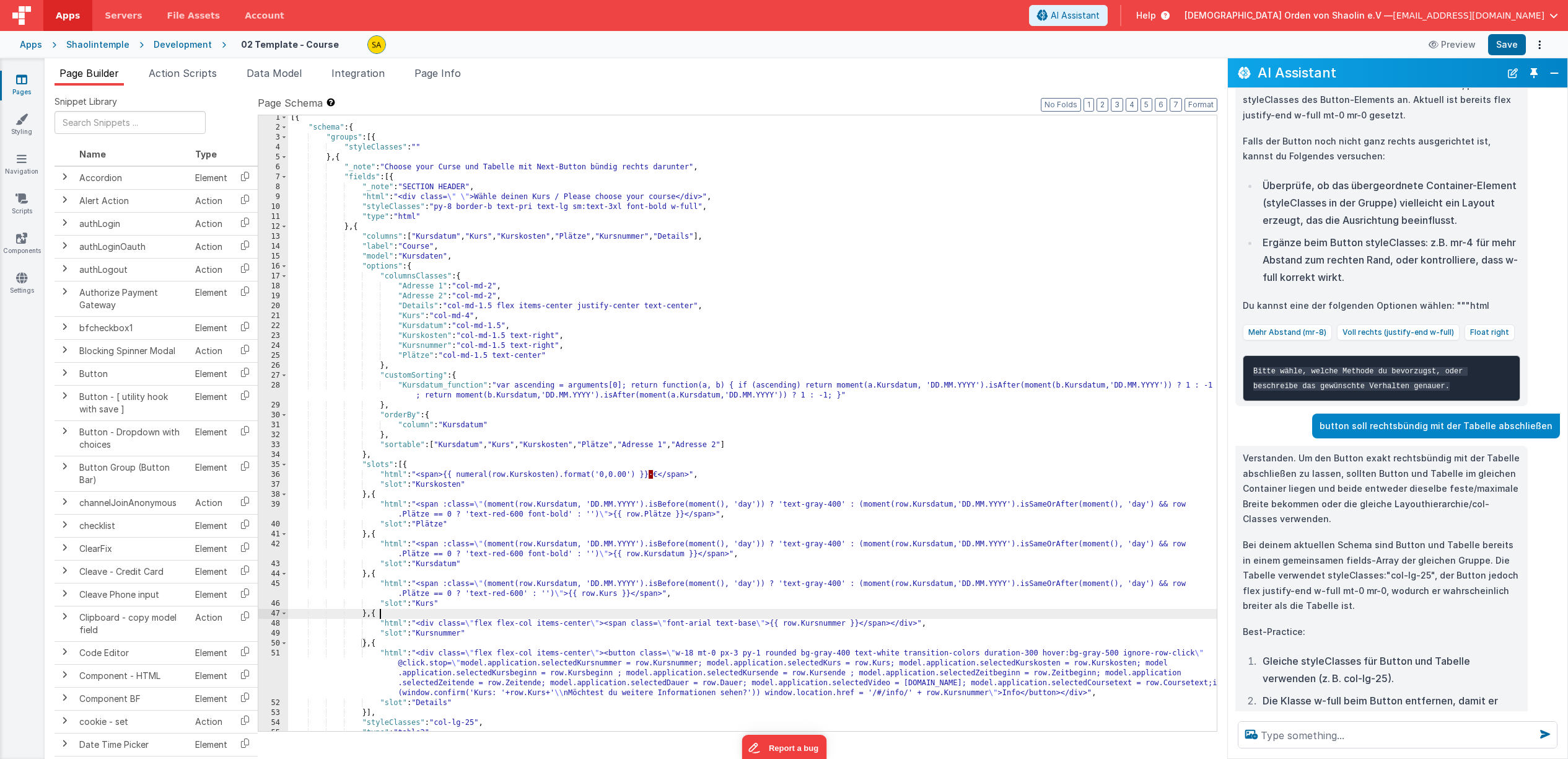
scroll to position [0, 0]
click at [392, 179] on div "[{ "schema" : { "groups" : [{ "styleClasses" : "" } , { "_note" : "Choose your …" at bounding box center [752, 432] width 929 height 635
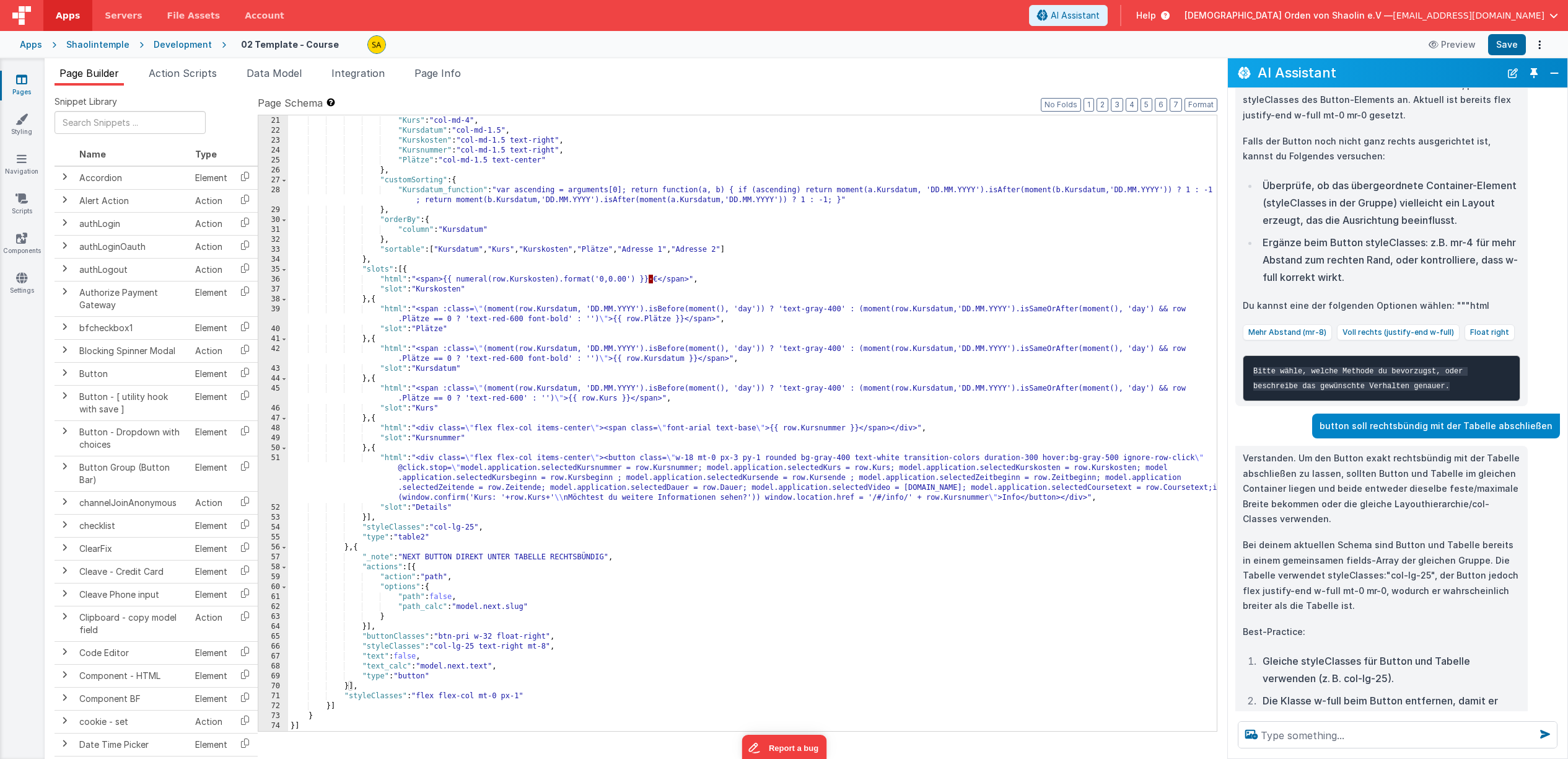
scroll to position [197, 0]
click at [1377, 737] on textarea at bounding box center [1398, 734] width 320 height 27
type textarea "button eigenes fields array"
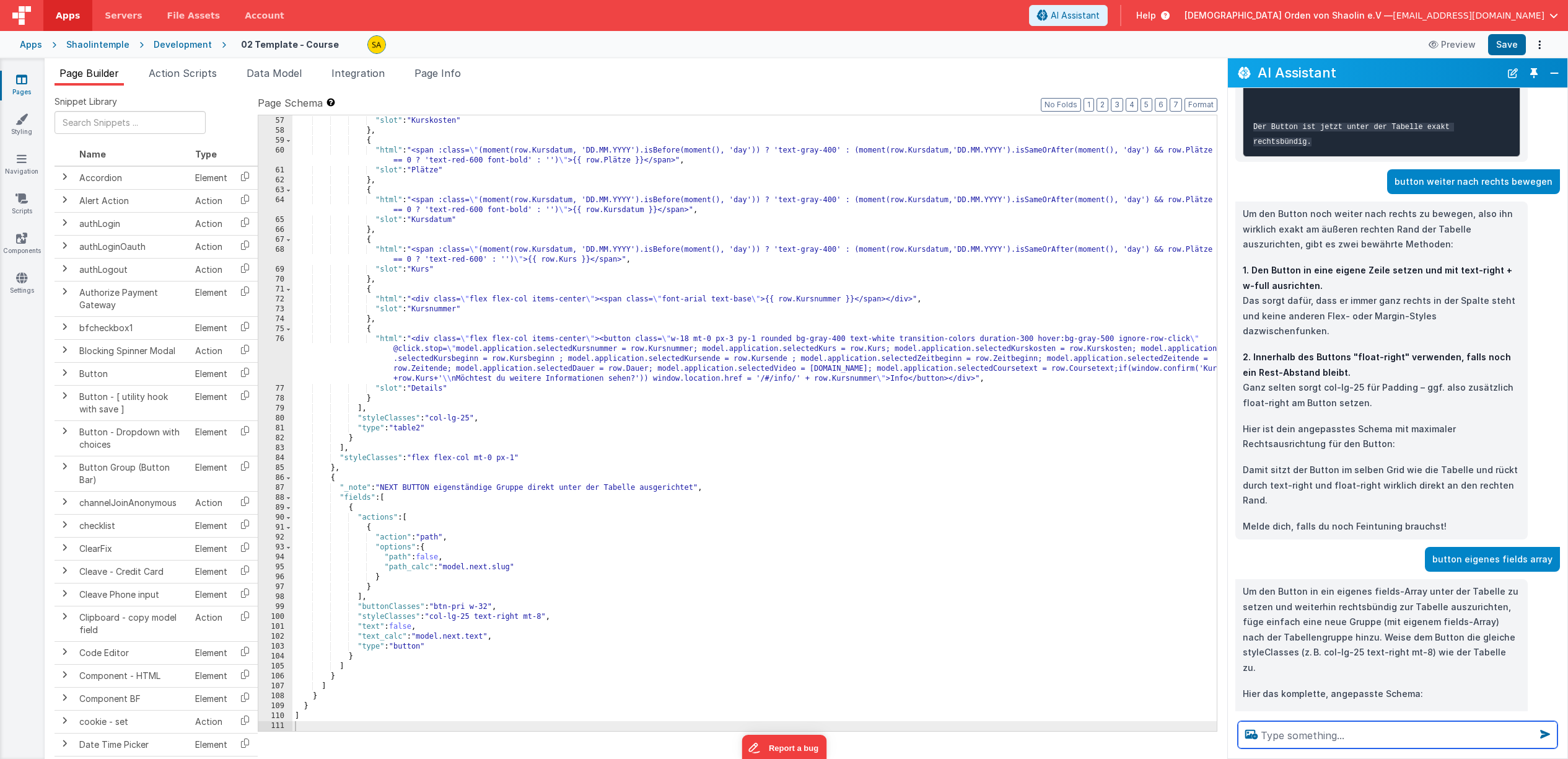
scroll to position [1426, 0]
click at [1502, 44] on button "Save" at bounding box center [1507, 44] width 38 height 21
click at [472, 618] on div ""html" : "<span>{{ numeral(row.Kurskosten).format('0,0.00') }} · €</span>" , "s…" at bounding box center [755, 423] width 924 height 635
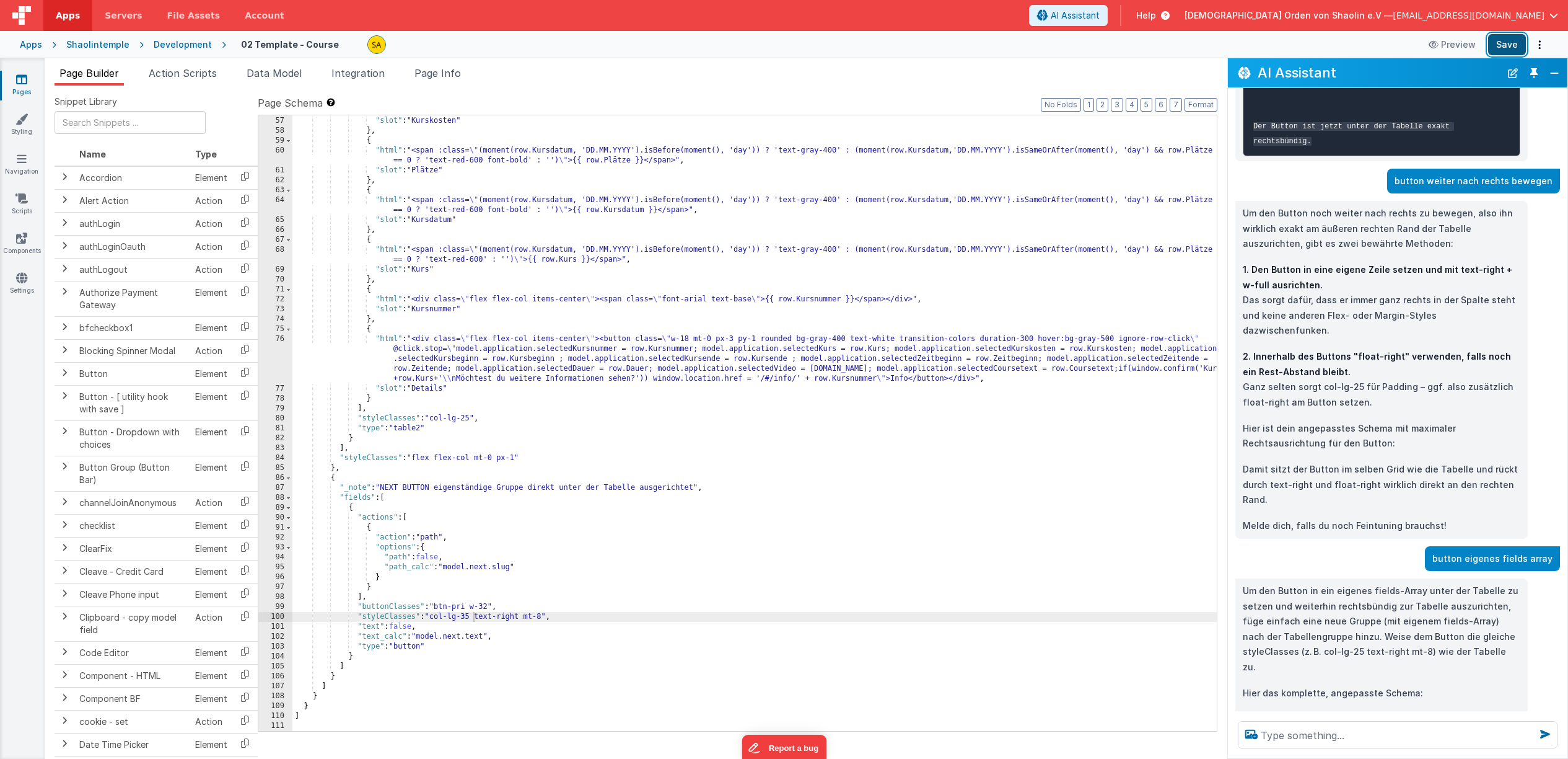
click at [1506, 50] on button "Save" at bounding box center [1507, 44] width 38 height 21
click at [542, 619] on div ""html" : "<span>{{ numeral(row.Kurskosten).format('0,0.00') }} · €</span>" , "s…" at bounding box center [755, 423] width 924 height 635
click at [1508, 44] on button "Save" at bounding box center [1507, 44] width 38 height 21
drag, startPoint x: 547, startPoint y: 617, endPoint x: 559, endPoint y: 628, distance: 16.3
click at [547, 617] on div ""html" : "<span>{{ numeral(row.Kurskosten).format('0,0.00') }} · €</span>" , "s…" at bounding box center [755, 423] width 924 height 635
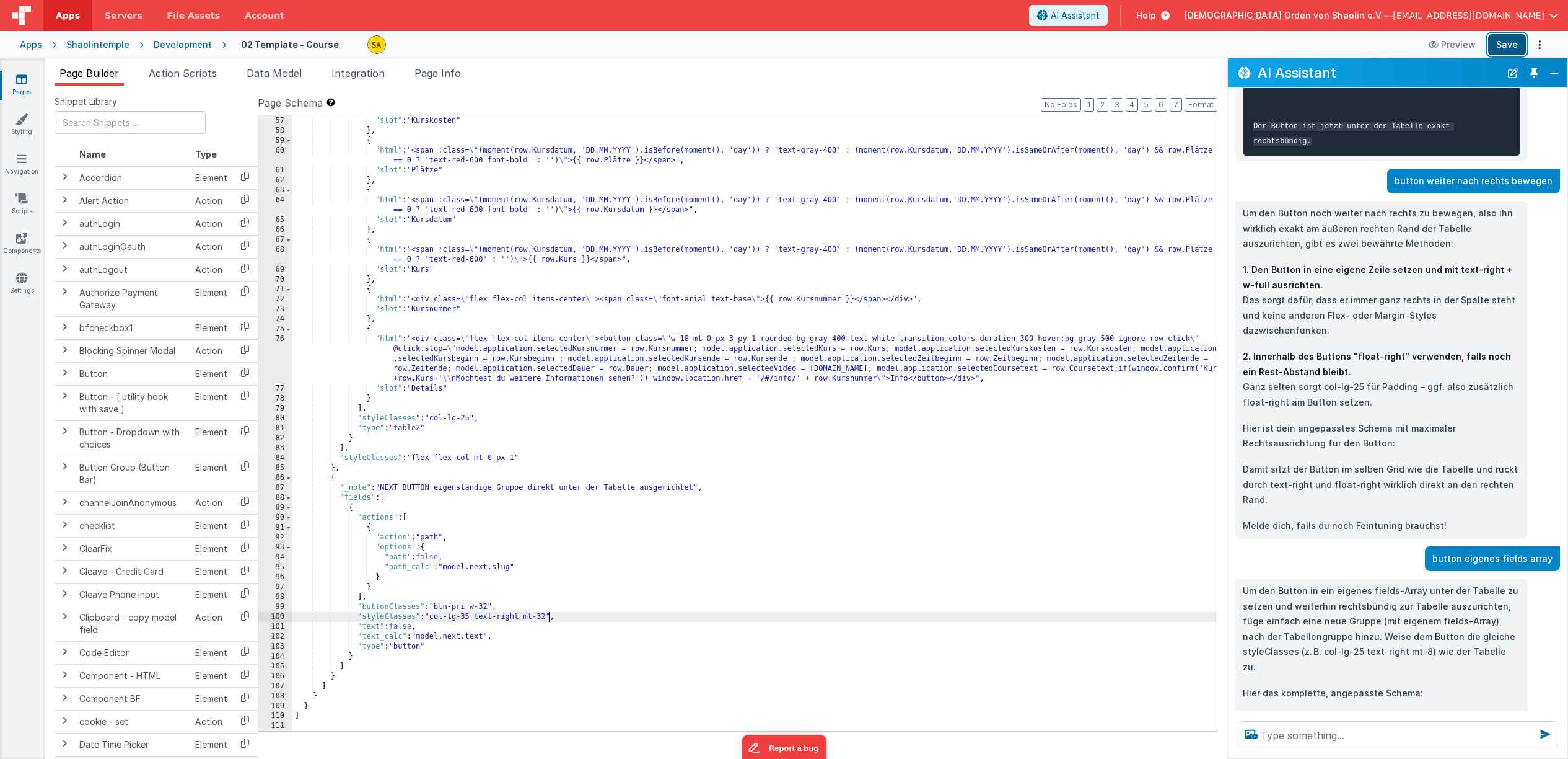
click at [1502, 48] on button "Save" at bounding box center [1507, 44] width 38 height 21
drag, startPoint x: 1556, startPoint y: 153, endPoint x: 682, endPoint y: 581, distance: 973.2
click at [682, 581] on div ""html" : "<span>{{ numeral(row.Kurskosten).format('0,0.00') }} · €</span>" , "s…" at bounding box center [755, 423] width 924 height 635
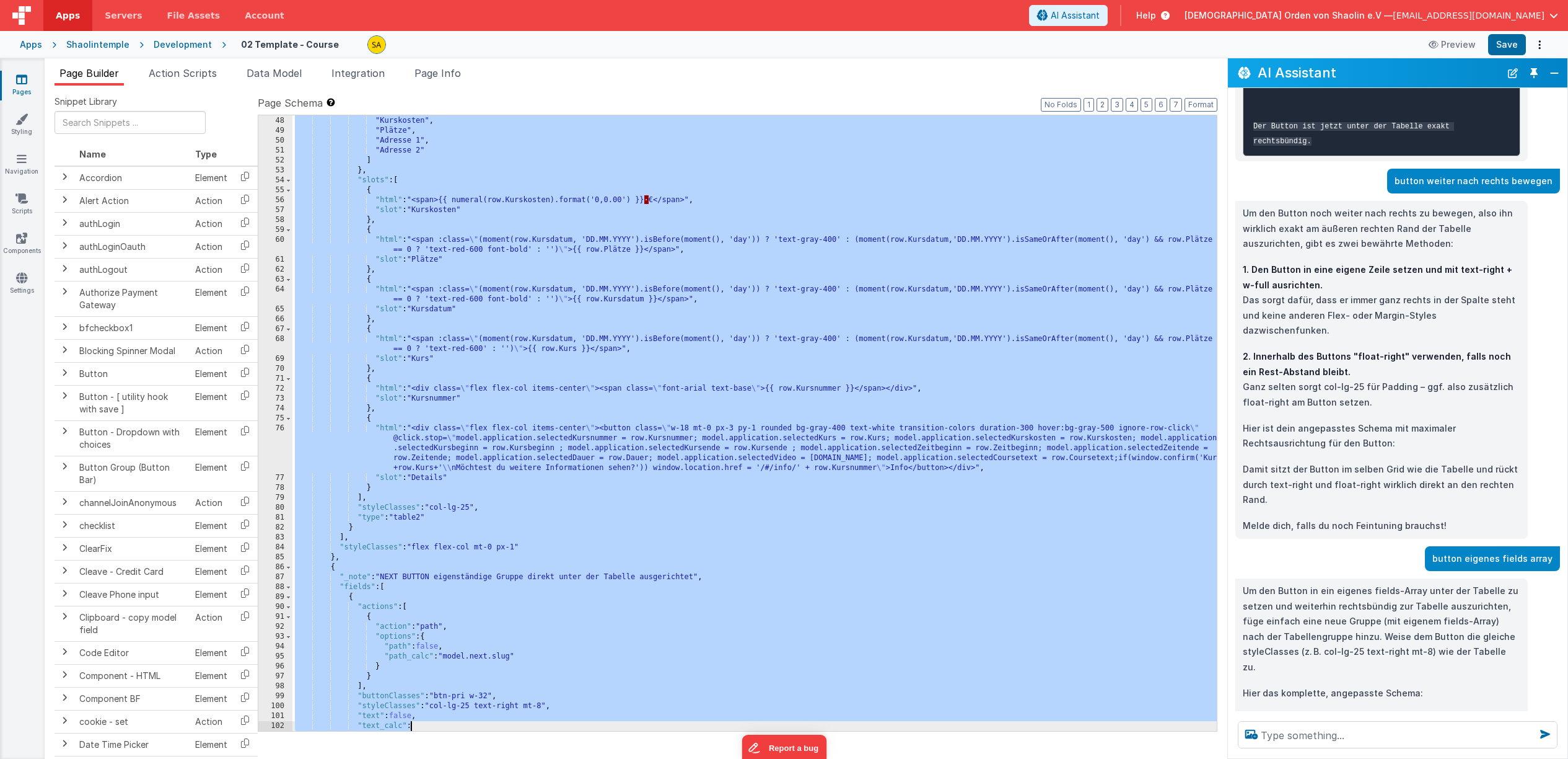
scroll to position [476, 0]
click at [23, 85] on icon at bounding box center [22, 79] width 12 height 13
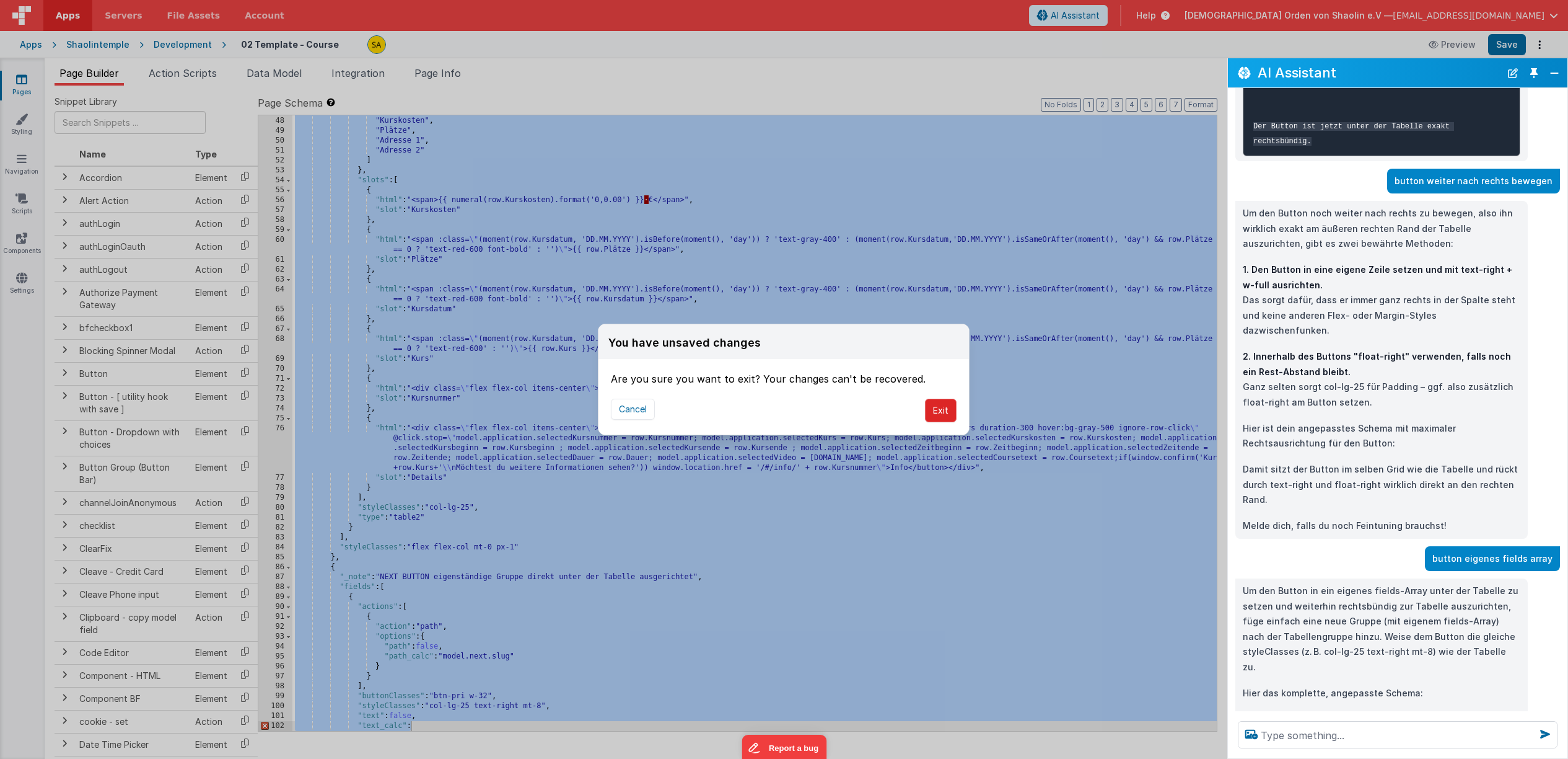
click at [942, 410] on button "Exit" at bounding box center [941, 410] width 32 height 23
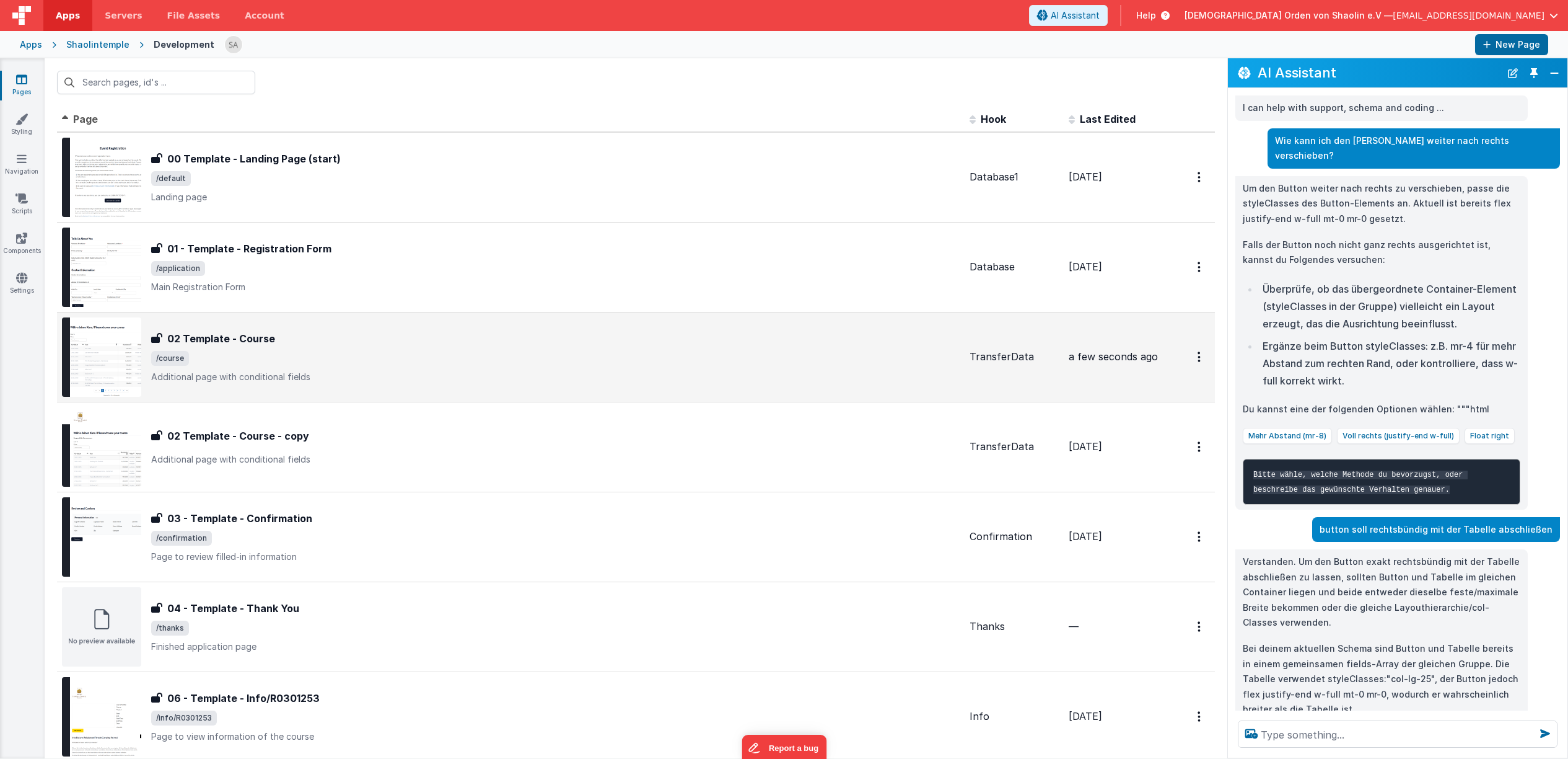
click at [443, 360] on span "/course" at bounding box center [555, 358] width 808 height 15
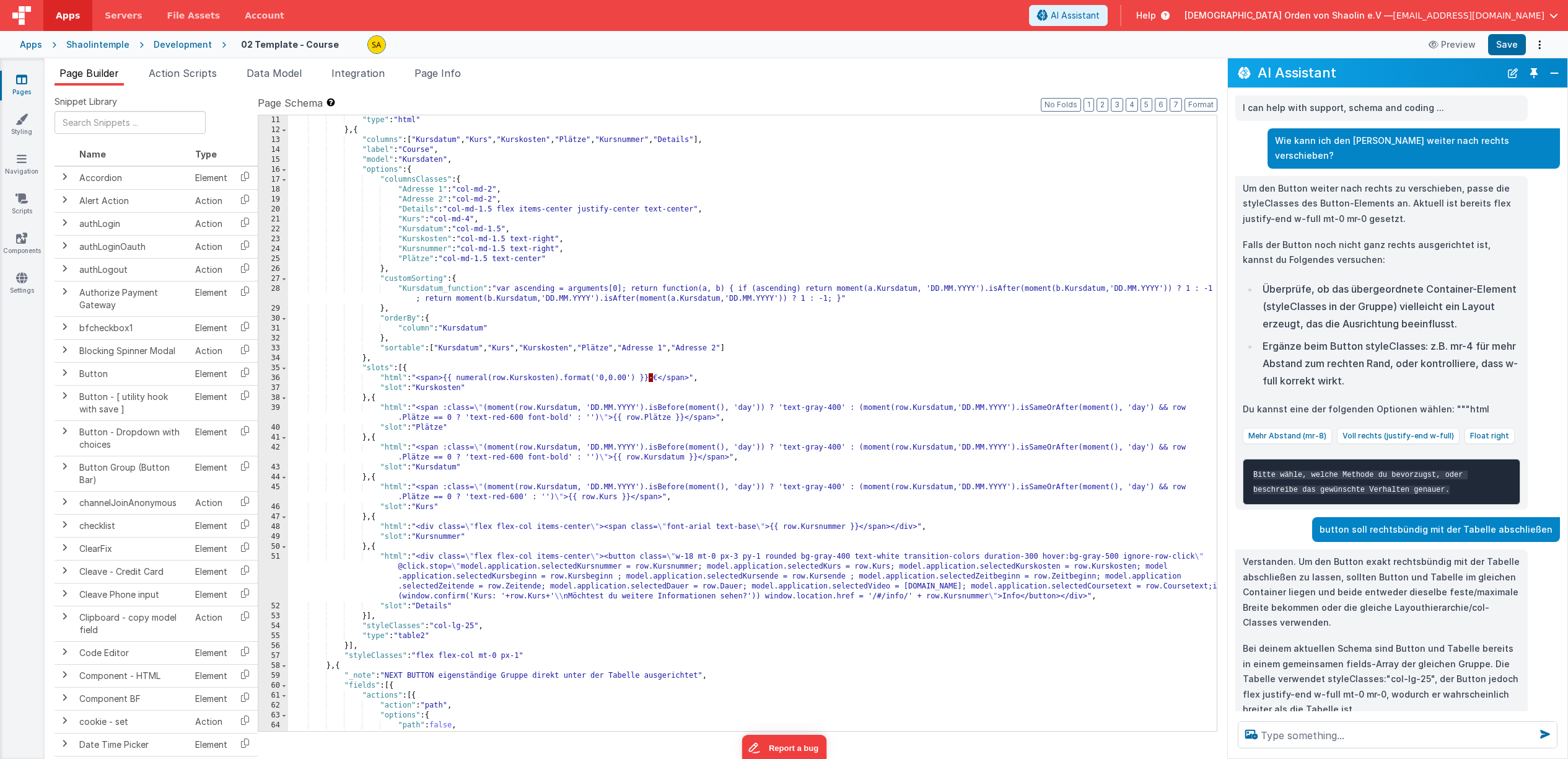
scroll to position [218, 0]
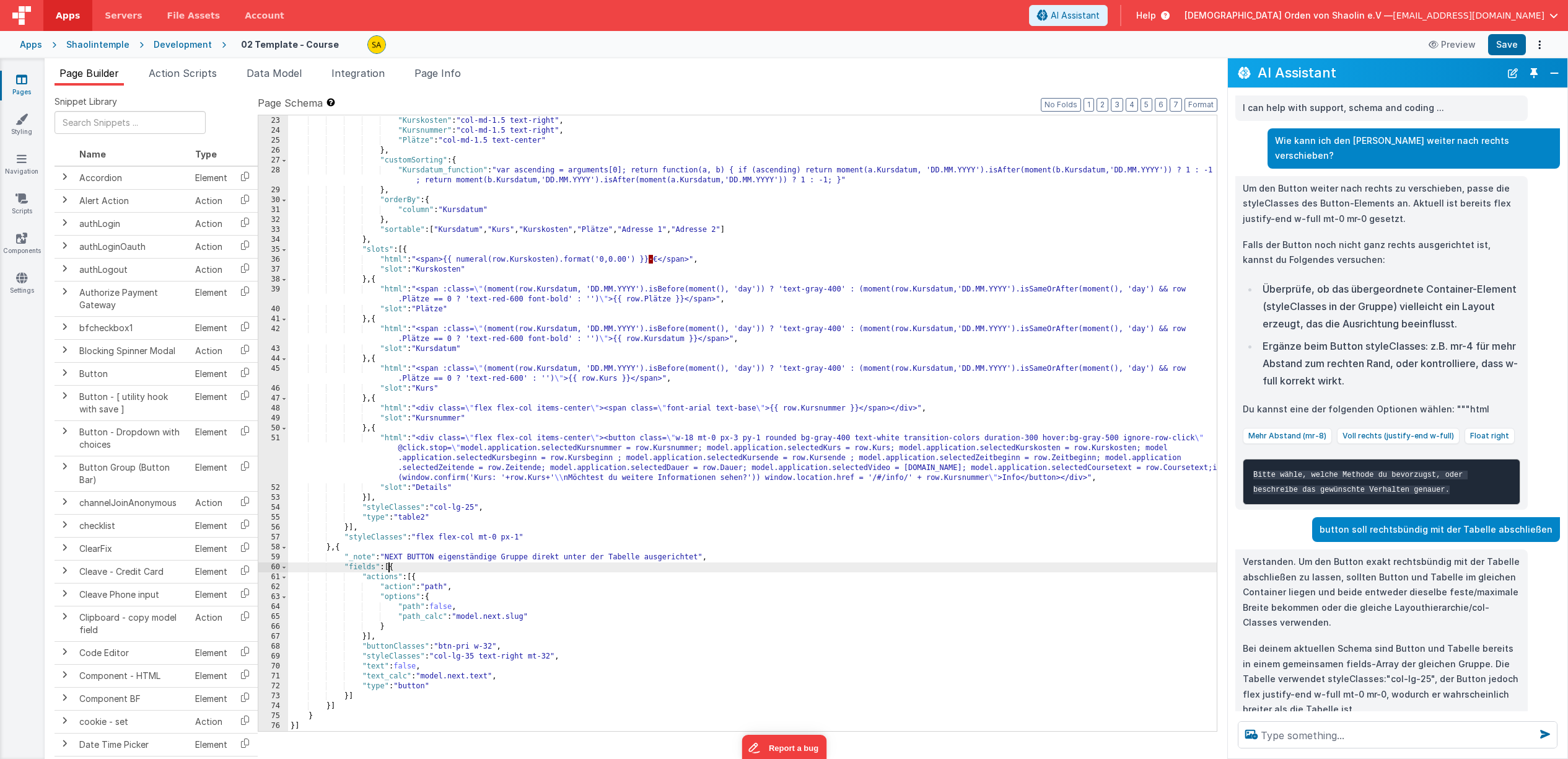
click at [390, 568] on div ""Kursdatum" : "col-md-1.5" , "Kurskosten" : "col-md-1.5 text-right" , "Kursnumm…" at bounding box center [752, 423] width 929 height 635
click at [392, 568] on div ""Kursdatum" : "col-md-1.5" , "Kurskosten" : "col-md-1.5 text-right" , "Kursnumm…" at bounding box center [752, 423] width 929 height 635
click at [360, 696] on div ""Kursdatum" : "col-md-1.5" , "Kurskosten" : "col-md-1.5 text-right" , "Kursnumm…" at bounding box center [752, 423] width 929 height 635
drag, startPoint x: 392, startPoint y: 567, endPoint x: 394, endPoint y: 572, distance: 5.4
click at [392, 567] on div ""Kursdatum" : "col-md-1.5" , "Kurskosten" : "col-md-1.5 text-right" , "Kursnumm…" at bounding box center [752, 423] width 929 height 635
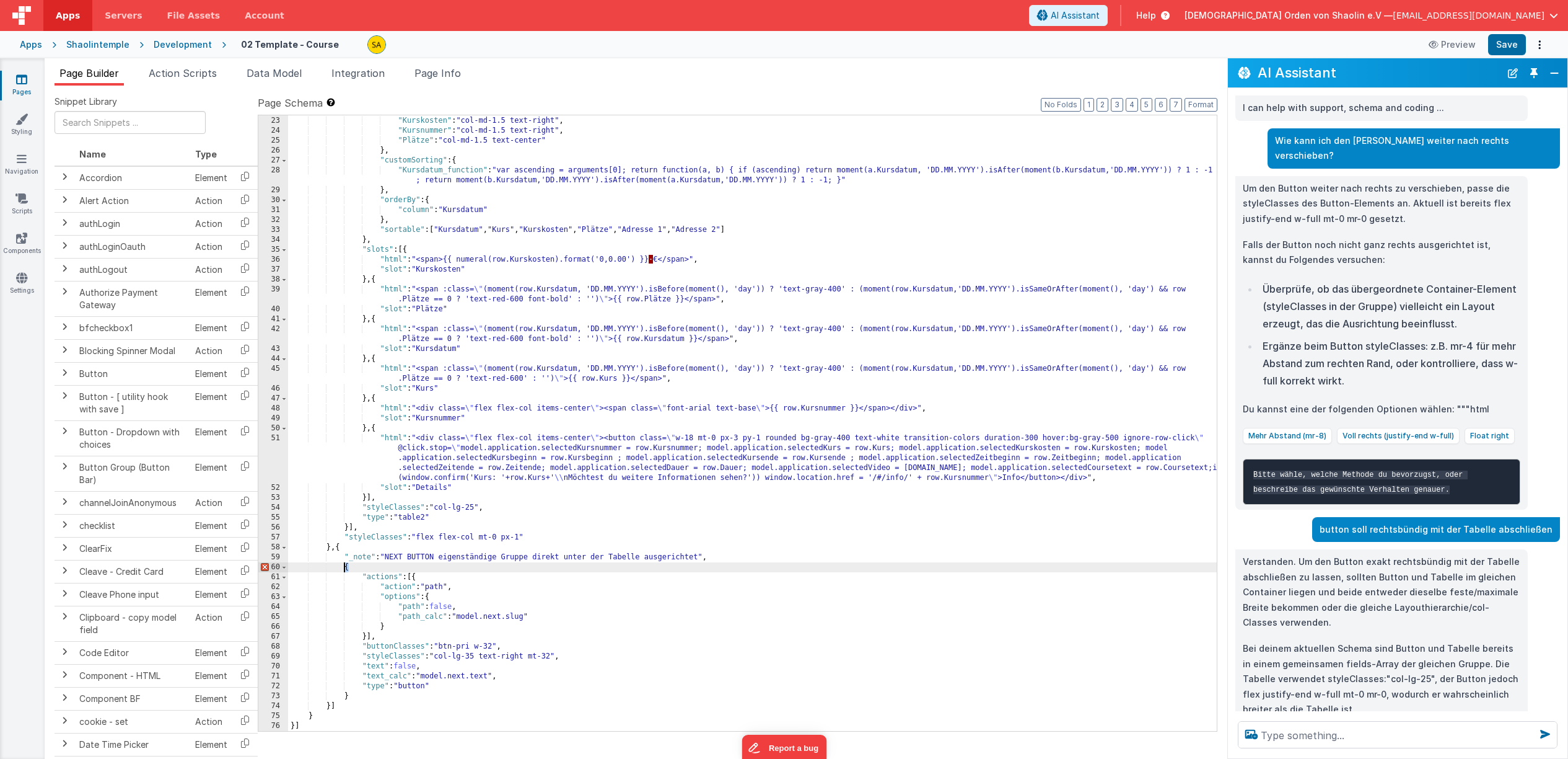
drag, startPoint x: 364, startPoint y: 567, endPoint x: 343, endPoint y: 567, distance: 21.0
click at [343, 567] on div ""Kursdatum" : "col-md-1.5" , "Kurskosten" : "col-md-1.5 text-right" , "Kursnumm…" at bounding box center [752, 423] width 929 height 635
click at [367, 696] on div ""Kursdatum" : "col-md-1.5" , "Kurskosten" : "col-md-1.5 text-right" , "Kursnumm…" at bounding box center [752, 423] width 929 height 635
click at [332, 706] on div ""Kursdatum" : "col-md-1.5" , "Kurskosten" : "col-md-1.5 text-right" , "Kursnumm…" at bounding box center [752, 423] width 929 height 635
click at [364, 711] on div ""Kursdatum" : "col-md-1.5" , "Kurskosten" : "col-md-1.5 text-right" , "Kursnumm…" at bounding box center [752, 423] width 929 height 635
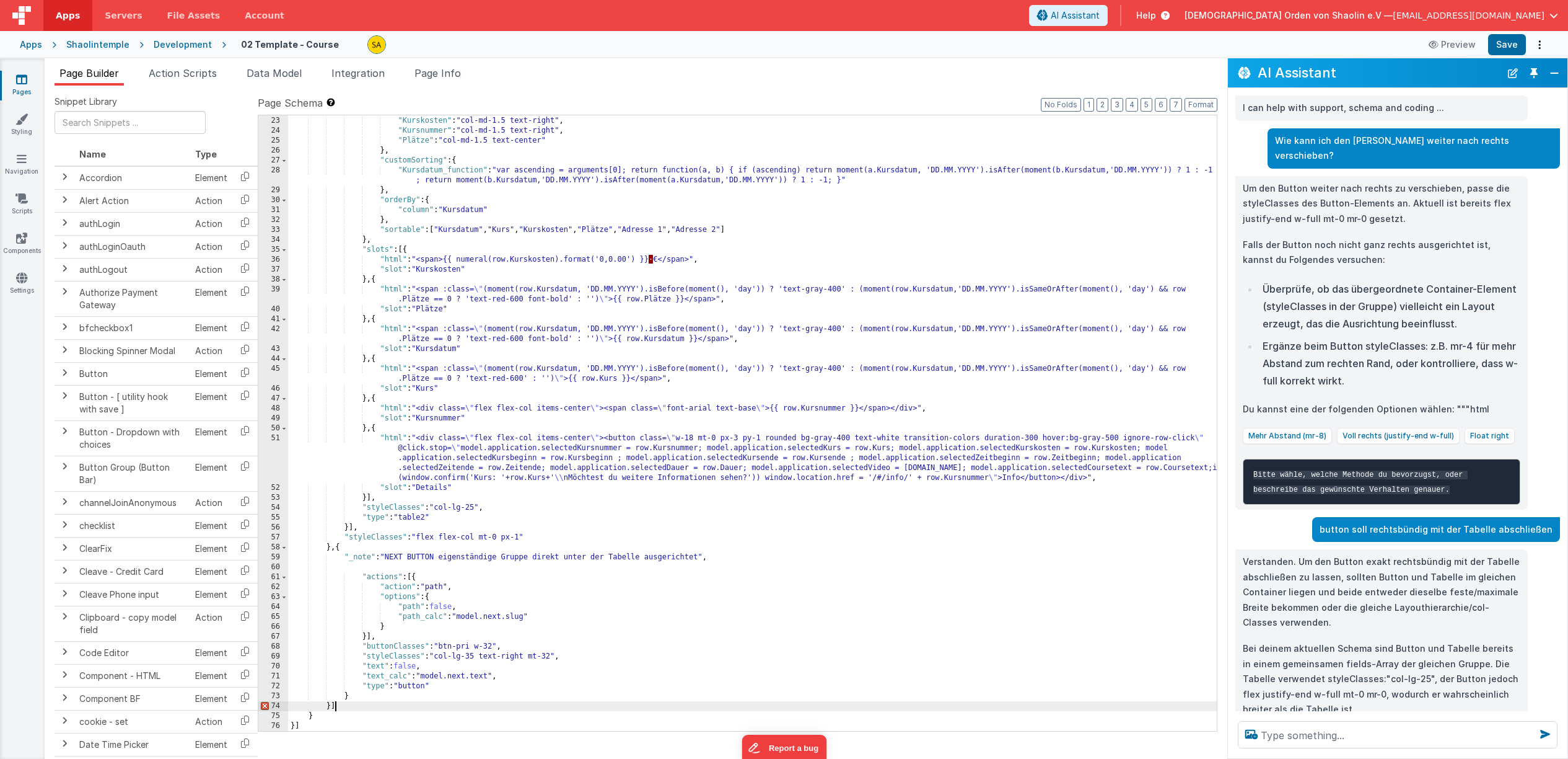
click at [332, 708] on div ""Kursdatum" : "col-md-1.5" , "Kurskosten" : "col-md-1.5 text-right" , "Kursnumm…" at bounding box center [752, 423] width 929 height 635
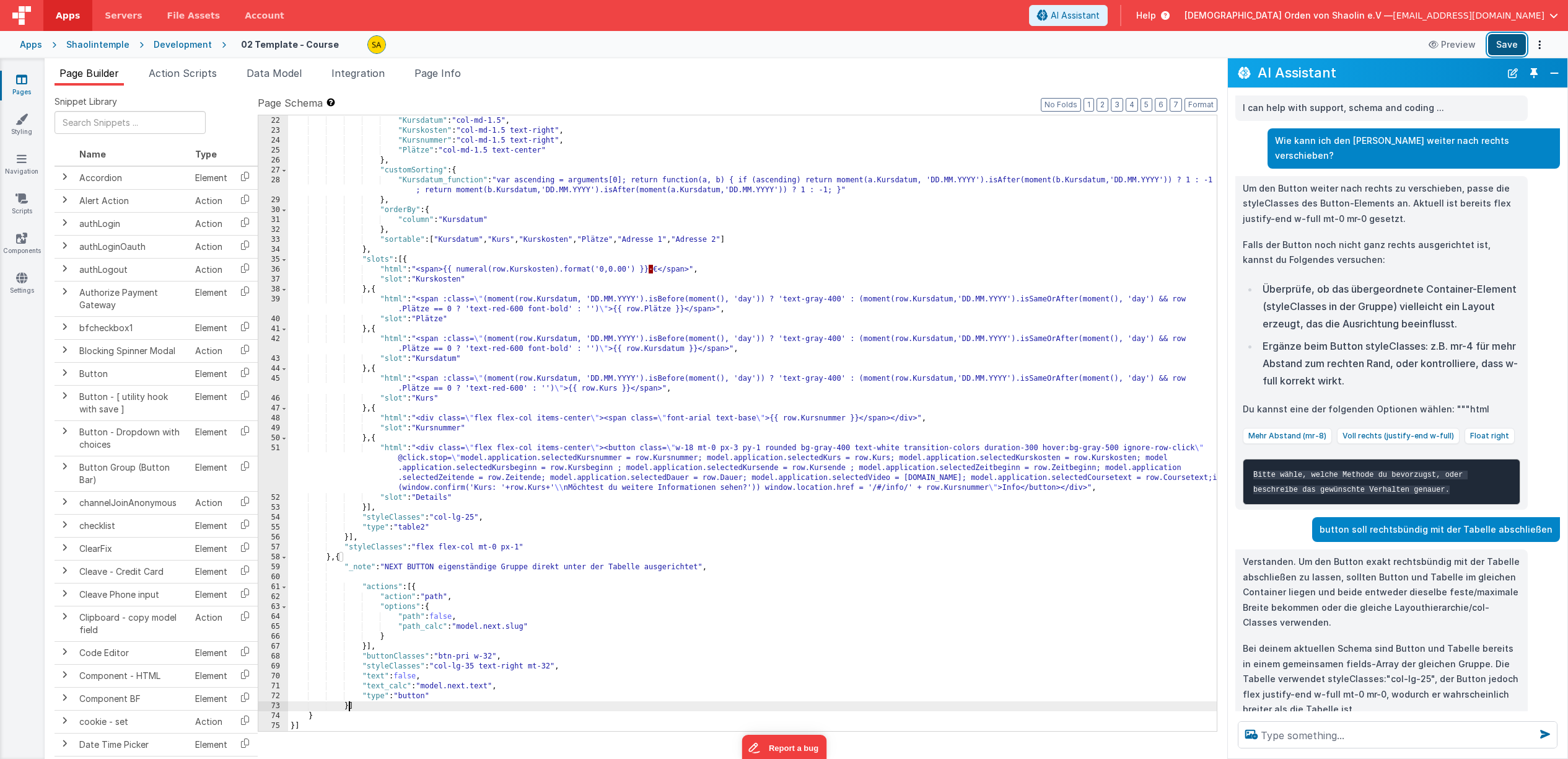
click at [1515, 43] on button "Save" at bounding box center [1507, 44] width 38 height 21
click at [338, 559] on div ""Kurs" : "col-md-4" , "Kursdatum" : "col-md-1.5" , "Kurskosten" : "col-md-1.5 t…" at bounding box center [752, 423] width 929 height 635
click at [349, 705] on div ""Kurs" : "col-md-4" , "Kursdatum" : "col-md-1.5" , "Kurskosten" : "col-md-1.5 t…" at bounding box center [752, 423] width 929 height 635
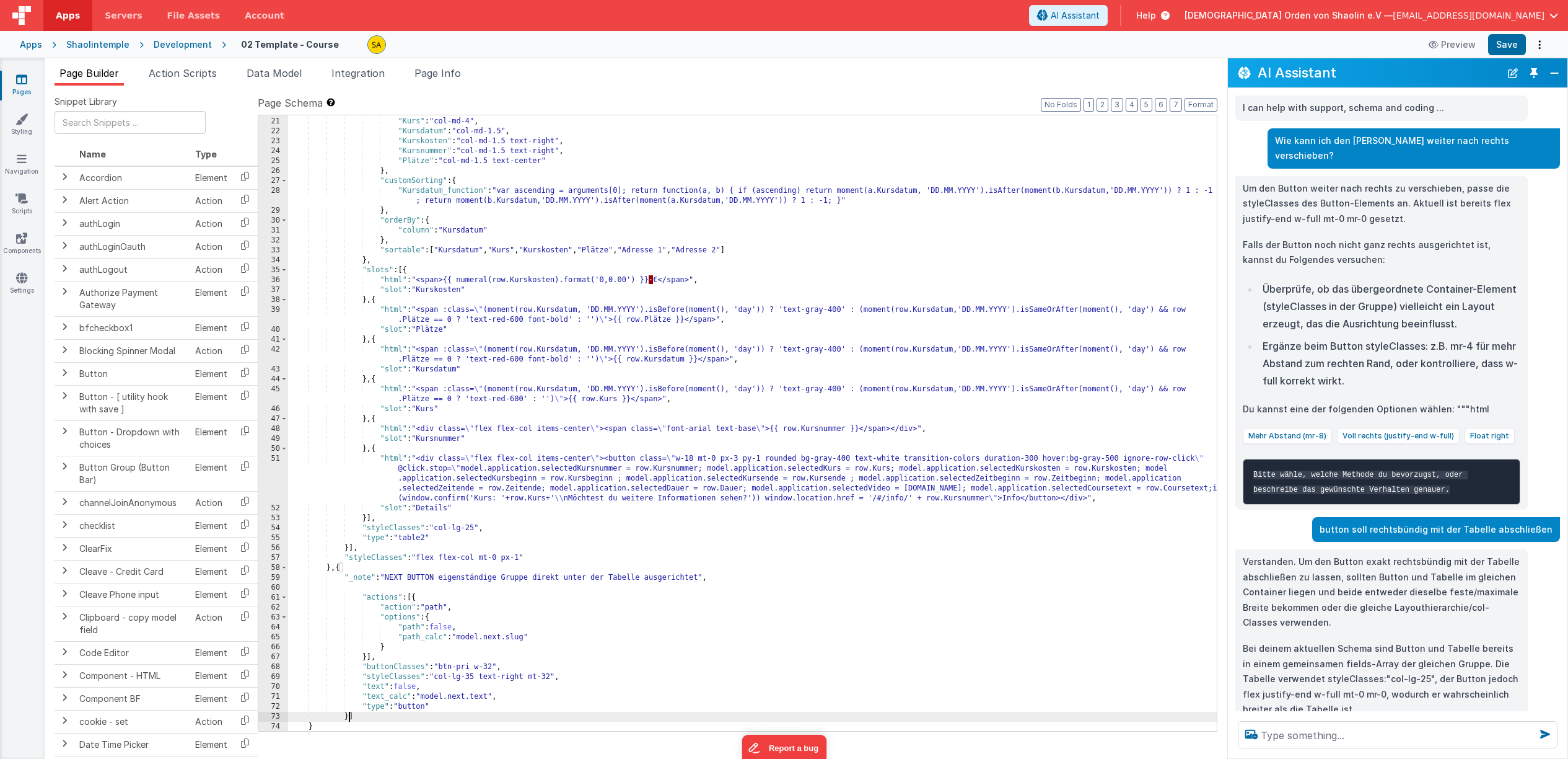
scroll to position [197, 0]
click at [589, 645] on div ""Details" : "col-md-1.5 flex items-center justify-center text-center" , "Kurs" …" at bounding box center [752, 423] width 929 height 635
drag, startPoint x: 553, startPoint y: 677, endPoint x: 568, endPoint y: 742, distance: 66.7
click at [553, 677] on div ""Details" : "col-md-1.5 flex items-center justify-center text-center" , "Kurs" …" at bounding box center [752, 423] width 929 height 635
click at [479, 681] on div ""Details" : "col-md-1.5 flex items-center justify-center text-center" , "Kurs" …" at bounding box center [752, 423] width 929 height 635
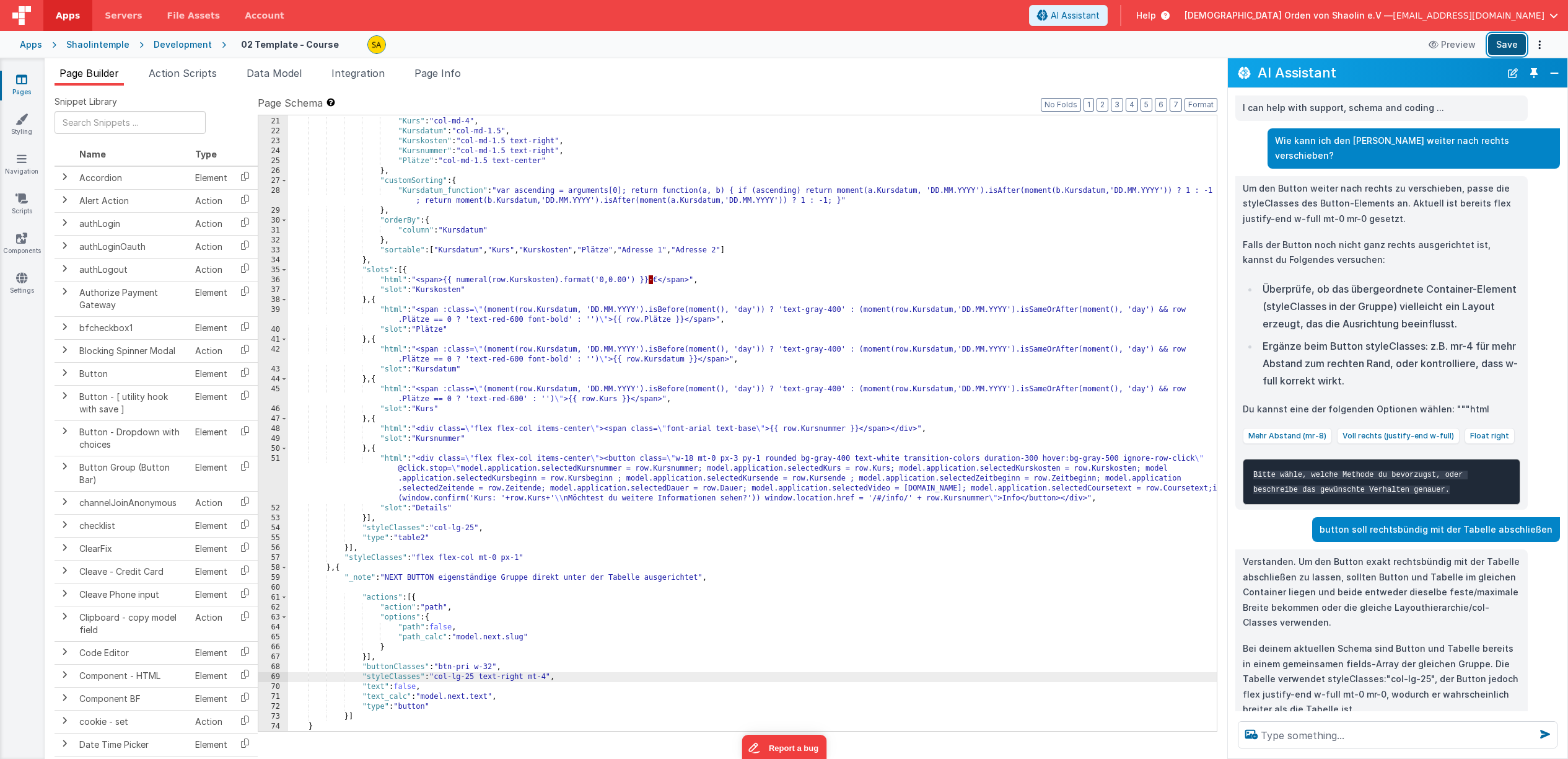
click at [1507, 42] on button "Save" at bounding box center [1507, 44] width 38 height 21
click at [1298, 729] on textarea at bounding box center [1398, 734] width 320 height 27
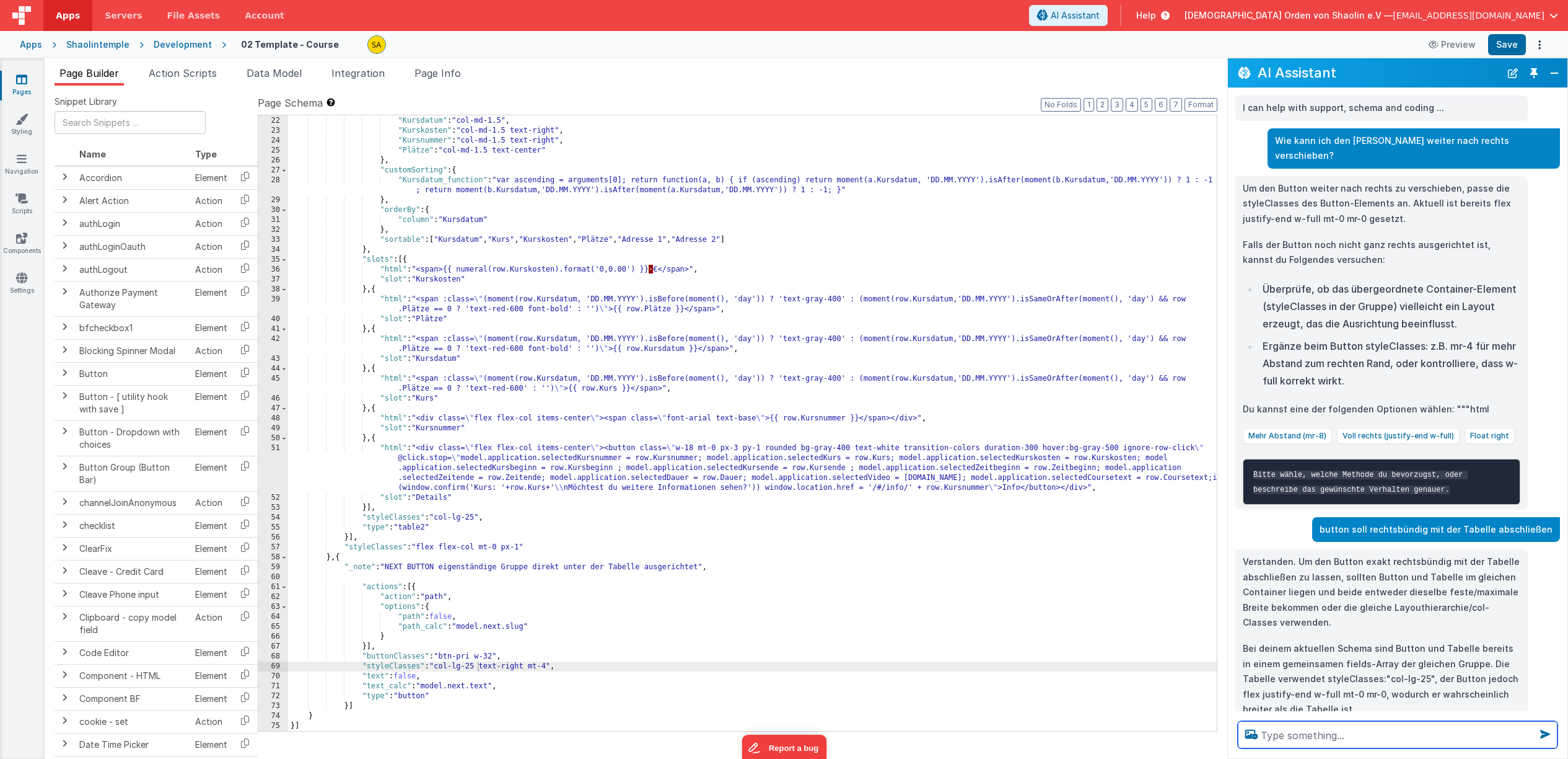
scroll to position [208, 0]
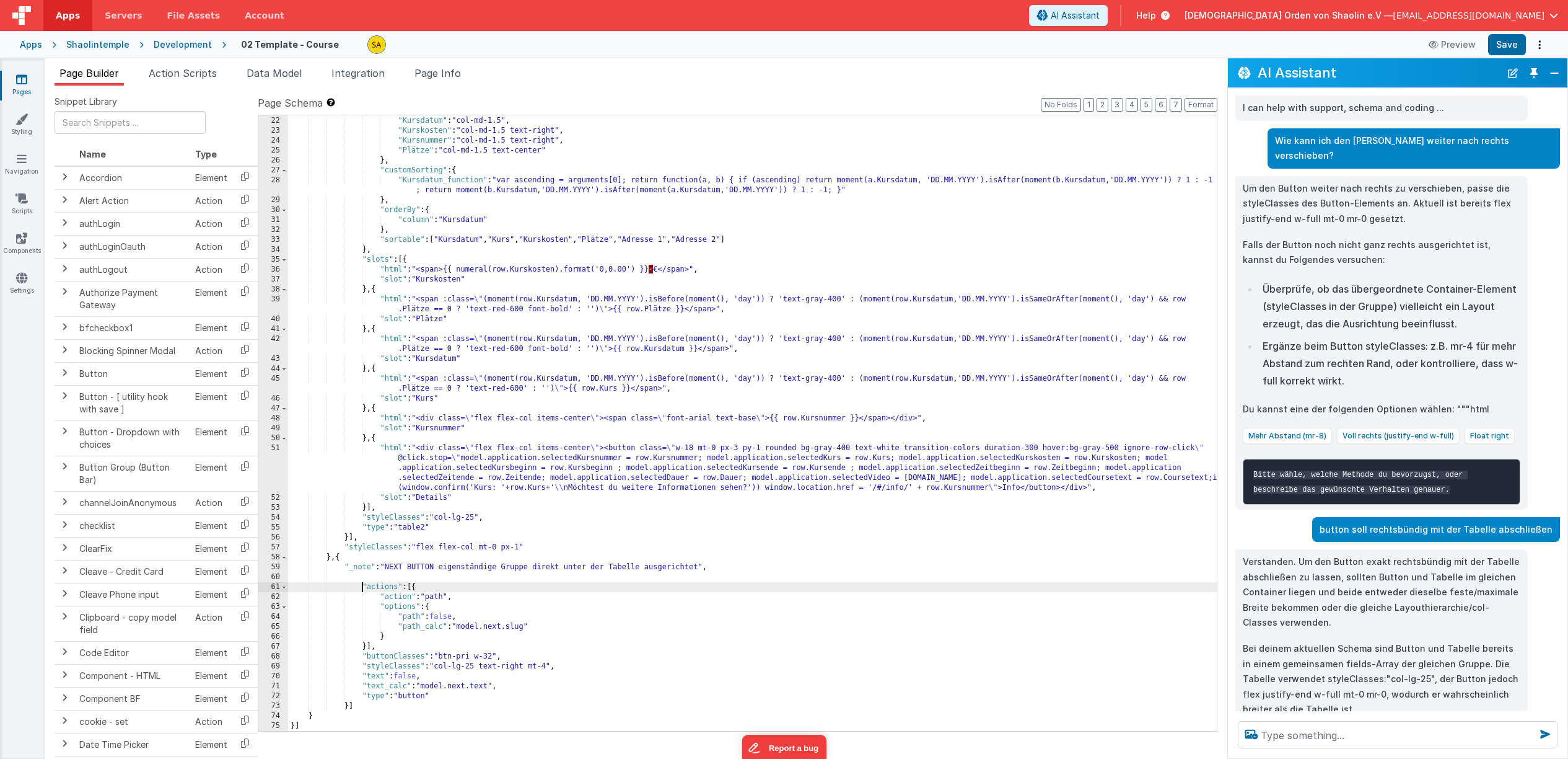
drag, startPoint x: 363, startPoint y: 588, endPoint x: 368, endPoint y: 595, distance: 8.6
click at [363, 588] on div ""Kurs" : "col-md-4" , "Kursdatum" : "col-md-1.5" , "Kurskosten" : "col-md-1.5 t…" at bounding box center [752, 423] width 929 height 635
click at [377, 598] on div ""Kurs" : "col-md-4" , "Kursdatum" : "col-md-1.5" , "Kurskosten" : "col-md-1.5 t…" at bounding box center [752, 423] width 929 height 635
click at [374, 608] on div ""Kurs" : "col-md-4" , "Kursdatum" : "col-md-1.5" , "Kurskosten" : "col-md-1.5 t…" at bounding box center [752, 423] width 929 height 635
click at [374, 622] on div ""Kurs" : "col-md-4" , "Kursdatum" : "col-md-1.5" , "Kurskosten" : "col-md-1.5 t…" at bounding box center [752, 423] width 929 height 635
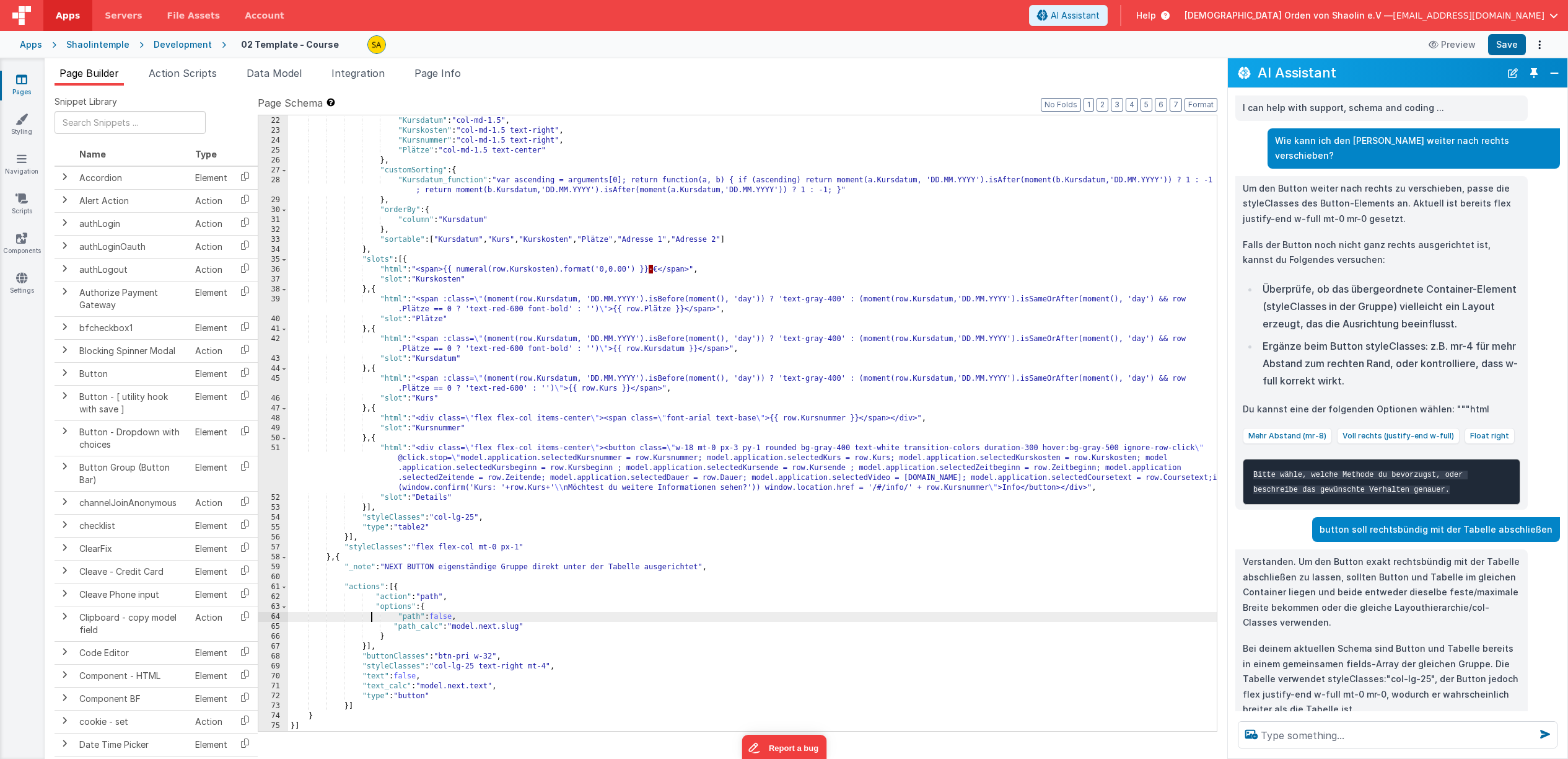
click at [373, 614] on div ""Kurs" : "col-md-4" , "Kursdatum" : "col-md-1.5" , "Kurskosten" : "col-md-1.5 t…" at bounding box center [752, 423] width 929 height 635
click at [1408, 738] on textarea at bounding box center [1398, 734] width 320 height 27
type textarea "next button ist nicht sichtbar"
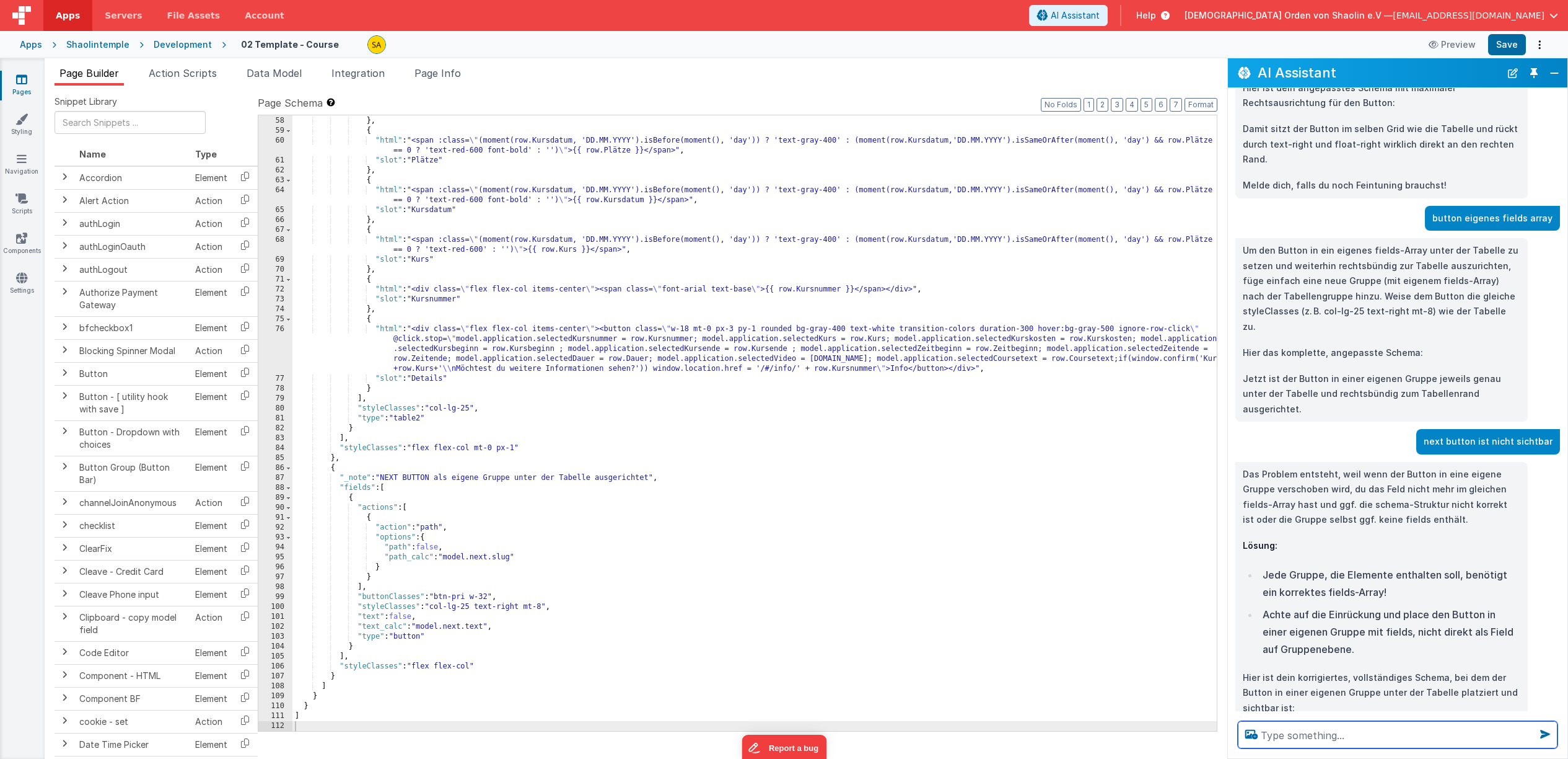
scroll to position [1766, 0]
click at [1502, 44] on button "Save" at bounding box center [1507, 44] width 38 height 21
